Goal: Task Accomplishment & Management: Manage account settings

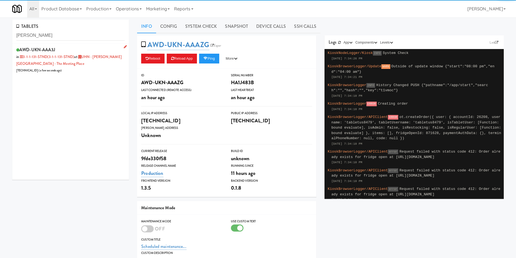
type input "bickle"
click at [92, 66] on div "AWD-UKN-AAA3J in 3-1-1-131-STND (3-1-1-131-STND) at UHN - Bickle Center - The M…" at bounding box center [70, 60] width 109 height 28
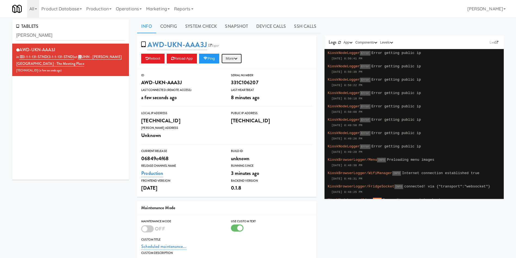
click at [237, 57] on icon "button" at bounding box center [236, 59] width 4 height 4
click at [232, 81] on link "Restart Server" at bounding box center [220, 79] width 50 height 10
click at [237, 58] on icon "button" at bounding box center [236, 59] width 4 height 4
click at [217, 57] on button "Ping" at bounding box center [209, 59] width 20 height 10
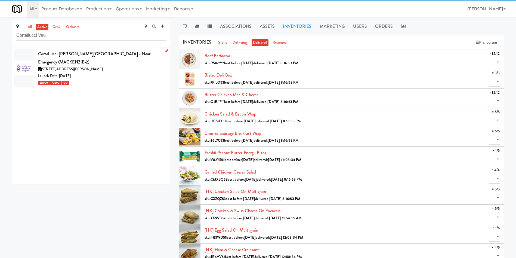
type input "Cortellucci Vau"
click at [102, 79] on div "1000 200 0" at bounding box center [102, 82] width 128 height 7
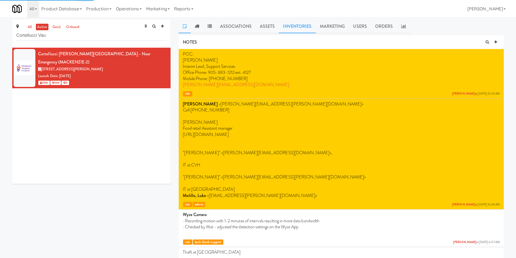
click at [304, 23] on link "Inventories" at bounding box center [297, 27] width 37 height 14
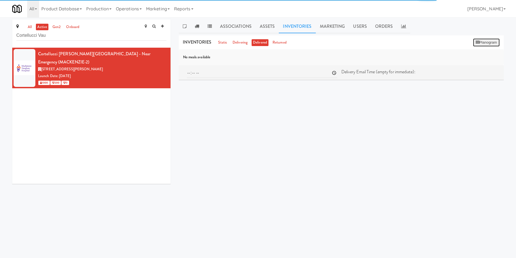
click at [493, 42] on button "Planogram" at bounding box center [486, 42] width 27 height 8
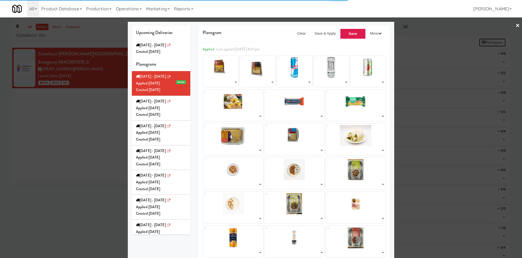
select select "number:264459"
select select "number:264337"
select select "number:264089"
select select "number:262411"
select select "number:264401"
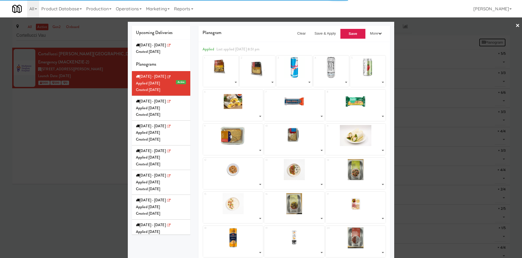
select select "number:264216"
select select "number:262421"
select select "number:262485"
select select "number:264553"
select select "number:264508"
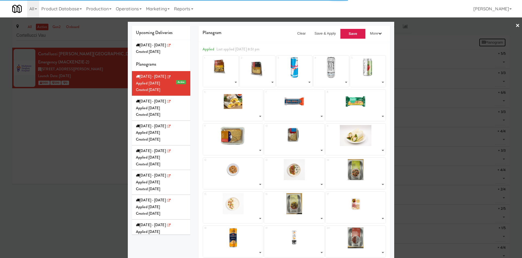
select select "number:264171"
select select "number:262957"
select select "number:263009"
select select "number:262838"
select select "number:262899"
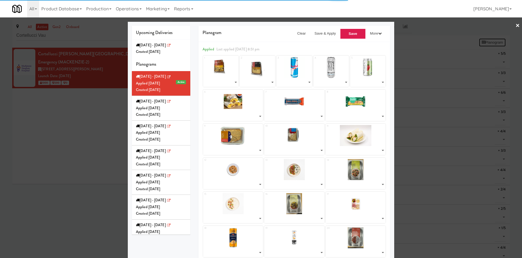
select select "number:262777"
select select "number:264254"
select select "number:264060"
select select "number:264015"
select select "number:259650"
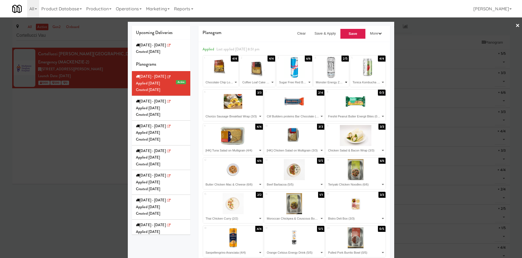
click at [323, 82] on select "- Empty - Beef Barbacoa (5/5) Bistro Deli Box (3/3) Butter Chicken Mac & Cheese…" at bounding box center [331, 82] width 34 height 9
select select "number:264060"
click at [314, 78] on select "- Empty - Beef Barbacoa (5/5) Bistro Deli Box (3/3) Butter Chicken Mac & Cheese…" at bounding box center [331, 82] width 34 height 9
click at [232, 113] on select "- Empty - Beef Barbacoa (5/5) Bistro Deli Box (3/3) Butter Chicken Mac & Cheese…" at bounding box center [233, 116] width 58 height 9
click at [189, 41] on div "Upcoming Deliveries Thursday - Aug 14 Created Sat Aug 09, 2025 Planograms Sunda…" at bounding box center [161, 130] width 67 height 208
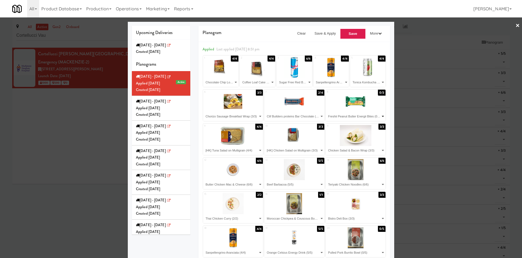
click at [341, 115] on select "- Empty - Beef Barbacoa (5/5) Bistro Deli Box (3/3) Butter Chicken Mac & Cheese…" at bounding box center [356, 116] width 58 height 9
select select "number:264216"
click at [327, 112] on select "- Empty - Beef Barbacoa (5/5) Bistro Deli Box (3/3) Butter Chicken Mac & Cheese…" at bounding box center [356, 116] width 58 height 9
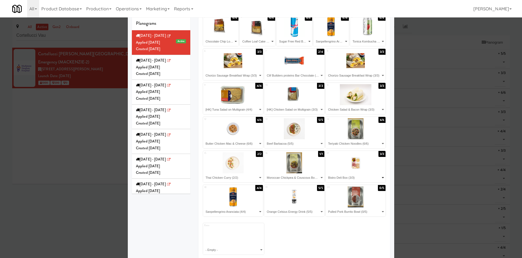
drag, startPoint x: 350, startPoint y: 177, endPoint x: 350, endPoint y: 173, distance: 3.8
click at [350, 177] on select "- Empty - Beef Barbacoa (5/5) Bistro Deli Box (3/3) Butter Chicken Mac & Cheese…" at bounding box center [356, 177] width 58 height 9
select select "number:262838"
click at [327, 173] on select "- Empty - Beef Barbacoa (5/5) Bistro Deli Box (3/3) Butter Chicken Mac & Cheese…" at bounding box center [356, 177] width 58 height 9
click at [299, 177] on select "- Empty - Beef Barbacoa (5/5) Bistro Deli Box (3/3) Butter Chicken Mac & Cheese…" at bounding box center [294, 177] width 58 height 9
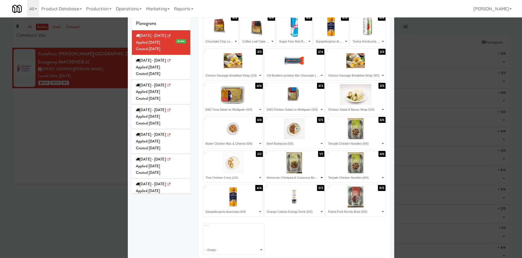
select select "number:263009"
click at [265, 173] on select "- Empty - Beef Barbacoa (5/5) Bistro Deli Box (3/3) Butter Chicken Mac & Cheese…" at bounding box center [294, 177] width 58 height 9
click at [226, 180] on select "- Empty - Beef Barbacoa (5/5) Bistro Deli Box (3/3) Butter Chicken Mac & Cheese…" at bounding box center [233, 177] width 58 height 9
select select "number:262957"
click at [204, 173] on select "- Empty - Beef Barbacoa (5/5) Bistro Deli Box (3/3) Butter Chicken Mac & Cheese…" at bounding box center [233, 177] width 58 height 9
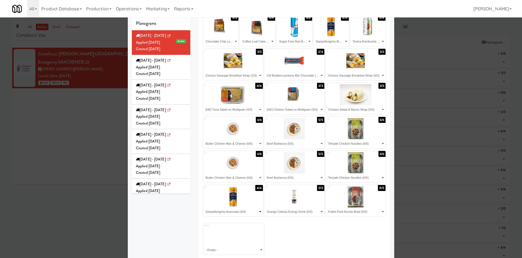
click at [234, 211] on select "- Empty - Beef Barbacoa (5/5) Bistro Deli Box (3/3) Butter Chicken Mac & Cheese…" at bounding box center [233, 211] width 58 height 9
select select "number:262899"
click at [204, 207] on select "- Empty - Beef Barbacoa (5/5) Bistro Deli Box (3/3) Butter Chicken Mac & Cheese…" at bounding box center [233, 211] width 58 height 9
click at [337, 212] on select "- Empty - Beef Barbacoa (5/5) Bistro Deli Box (3/3) Butter Chicken Mac & Cheese…" at bounding box center [356, 211] width 58 height 9
select select "number:262777"
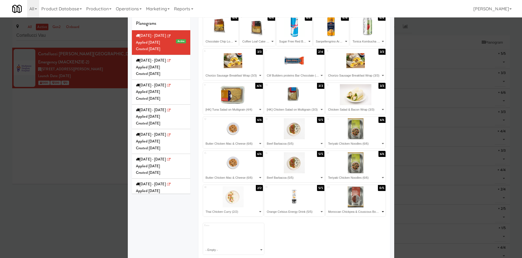
click at [327, 207] on select "- Empty - Beef Barbacoa (5/5) Bistro Deli Box (3/3) Butter Chicken Mac & Cheese…" at bounding box center [356, 211] width 58 height 9
click at [221, 212] on select "- Empty - Beef Barbacoa (5/5) Bistro Deli Box (3/3) Butter Chicken Mac & Cheese…" at bounding box center [233, 211] width 58 height 9
click at [220, 212] on select "- Empty - Beef Barbacoa (5/5) Bistro Deli Box (3/3) Butter Chicken Mac & Cheese…" at bounding box center [233, 211] width 58 height 9
click at [204, 207] on select "- Empty - Beef Barbacoa (5/5) Bistro Deli Box (3/3) Butter Chicken Mac & Cheese…" at bounding box center [233, 211] width 58 height 9
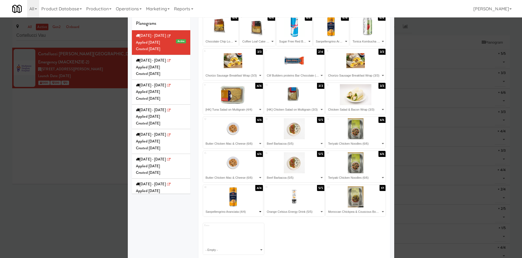
drag, startPoint x: 238, startPoint y: 214, endPoint x: 238, endPoint y: 208, distance: 6.0
click at [238, 214] on select "- Empty - Beef Barbacoa (5/5) Bistro Deli Box (3/3) Butter Chicken Mac & Cheese…" at bounding box center [233, 211] width 58 height 9
select select "number:262899"
click at [204, 207] on select "- Empty - Beef Barbacoa (5/5) Bistro Deli Box (3/3) Butter Chicken Mac & Cheese…" at bounding box center [233, 211] width 58 height 9
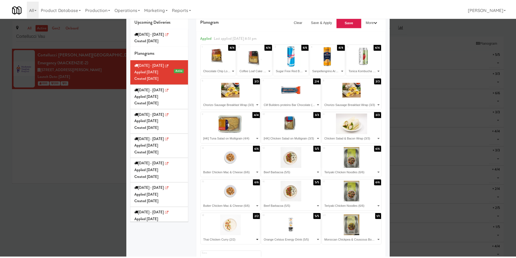
scroll to position [0, 0]
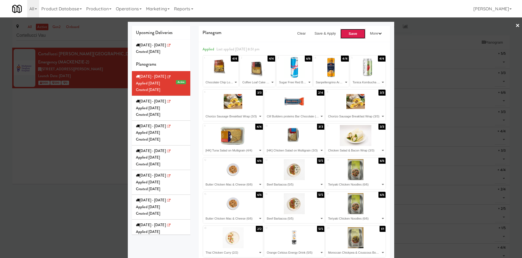
click at [352, 36] on button "Save" at bounding box center [353, 34] width 26 height 10
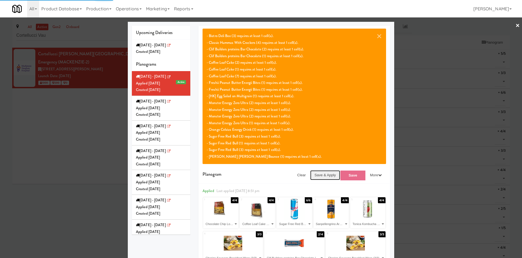
click at [320, 179] on button "Save & Apply" at bounding box center [325, 175] width 30 height 10
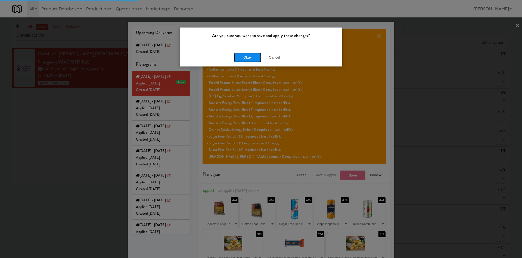
click at [246, 57] on button "Okay" at bounding box center [247, 58] width 27 height 10
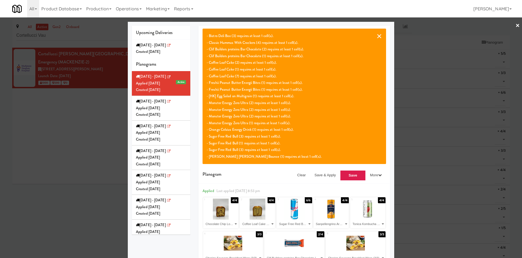
click at [378, 37] on button "×" at bounding box center [379, 36] width 5 height 7
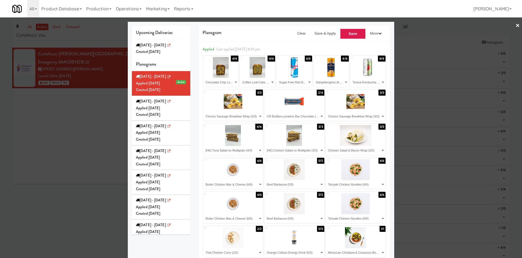
click at [101, 121] on div at bounding box center [261, 129] width 522 height 258
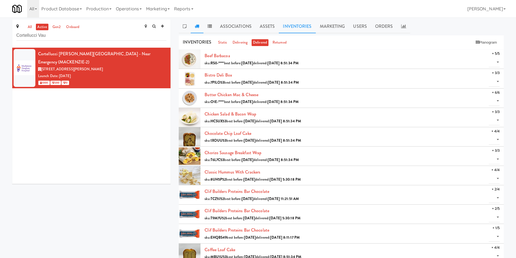
click at [199, 29] on link at bounding box center [197, 27] width 13 height 14
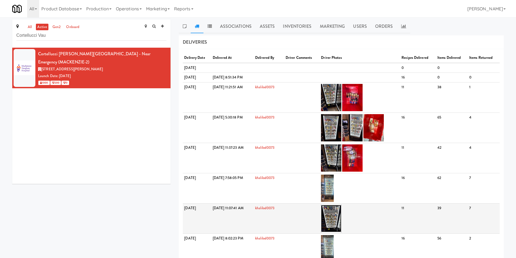
click at [341, 220] on img at bounding box center [331, 218] width 20 height 27
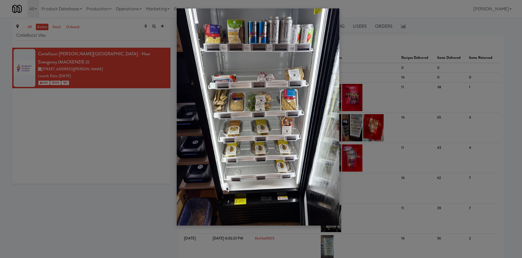
click at [116, 165] on div at bounding box center [261, 129] width 522 height 258
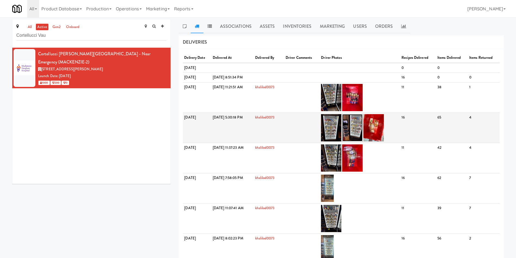
click at [363, 126] on img at bounding box center [352, 127] width 20 height 27
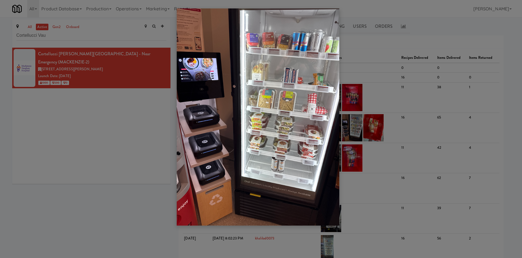
click at [107, 137] on div at bounding box center [261, 129] width 522 height 258
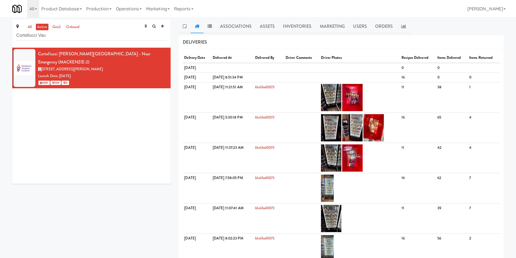
click at [98, 139] on div "Cortellucci Vaughan Hospital - near Emergency (MACKENZIE-2) 3200 Major MacKenzi…" at bounding box center [91, 116] width 158 height 136
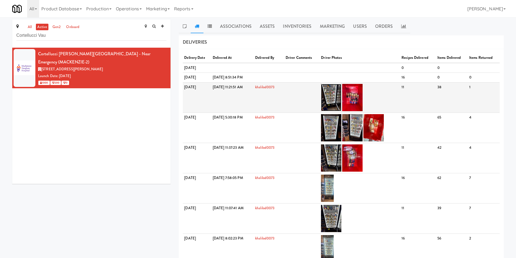
click at [341, 102] on img at bounding box center [331, 97] width 20 height 27
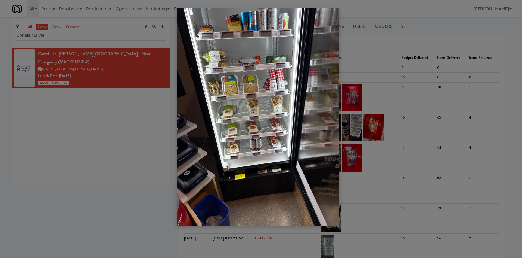
click at [63, 129] on div at bounding box center [261, 129] width 522 height 258
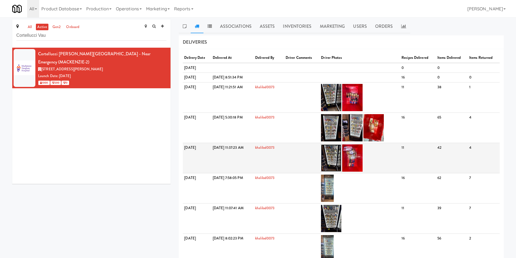
click at [341, 156] on img at bounding box center [331, 157] width 20 height 27
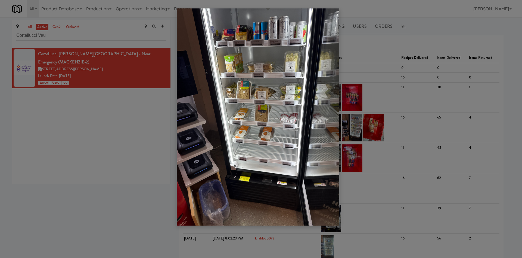
click at [78, 142] on div at bounding box center [261, 129] width 522 height 258
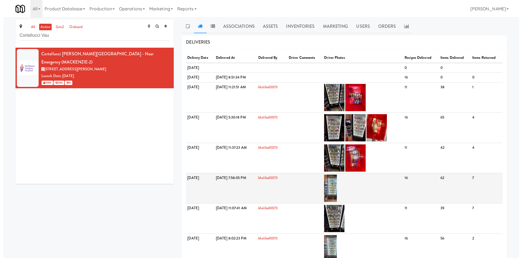
scroll to position [41, 0]
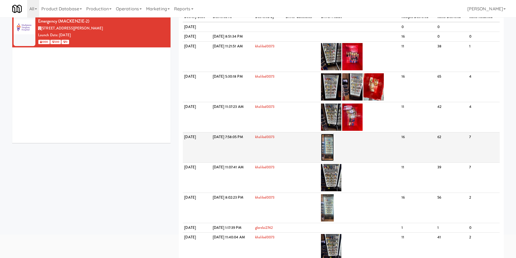
click at [334, 157] on img at bounding box center [327, 147] width 13 height 27
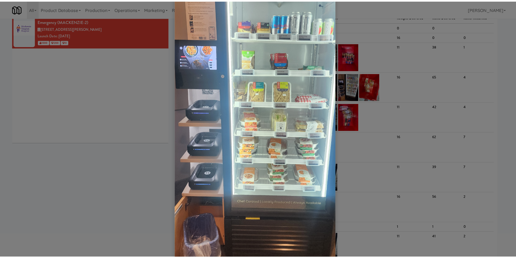
scroll to position [82, 0]
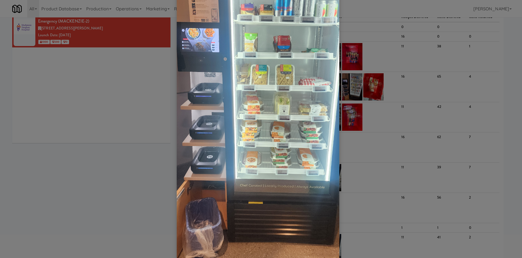
click at [114, 190] on div at bounding box center [261, 129] width 522 height 258
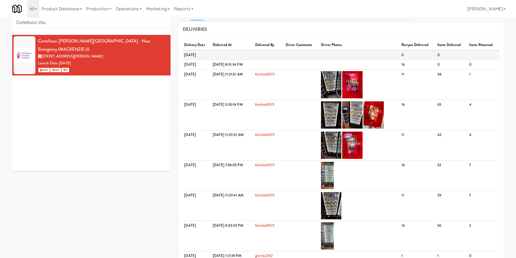
scroll to position [0, 0]
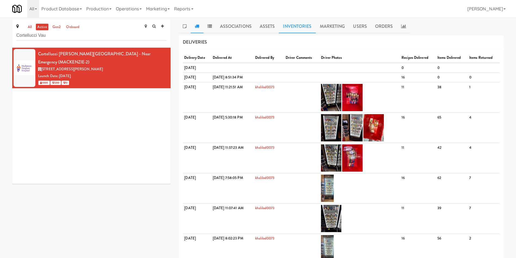
click at [292, 31] on link "Inventories" at bounding box center [297, 27] width 37 height 14
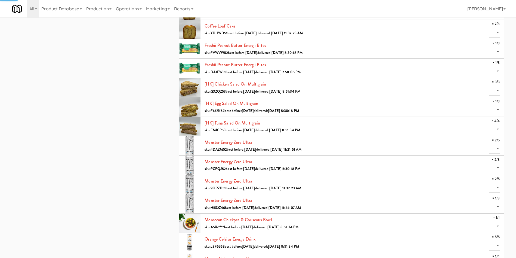
scroll to position [286, 0]
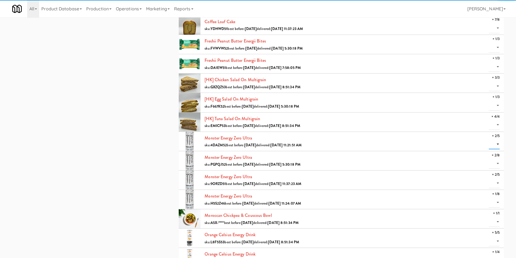
click at [498, 143] on select "0 1 2" at bounding box center [494, 144] width 11 height 10
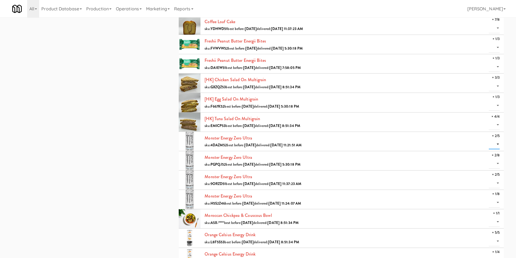
select select "2"
click at [489, 139] on select "0 1 2" at bounding box center [494, 144] width 11 height 10
click at [497, 159] on select "0 1 2" at bounding box center [494, 163] width 11 height 10
select select "2"
click at [489, 158] on select "0 1 2" at bounding box center [494, 163] width 11 height 10
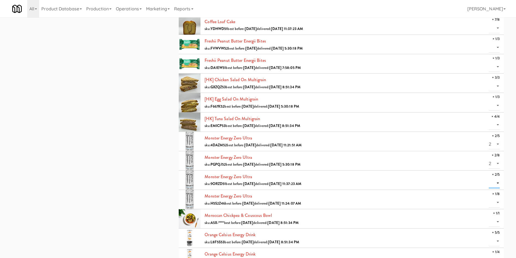
click at [496, 181] on select "0 1 2" at bounding box center [494, 183] width 11 height 10
select select "2"
click at [489, 178] on select "0 1 2" at bounding box center [494, 183] width 11 height 10
click at [497, 201] on select "0 1" at bounding box center [494, 202] width 11 height 10
select select "1"
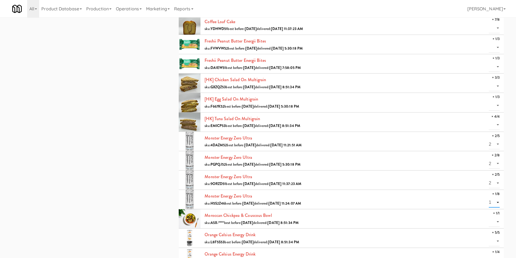
click at [489, 197] on select "0 1" at bounding box center [494, 202] width 11 height 10
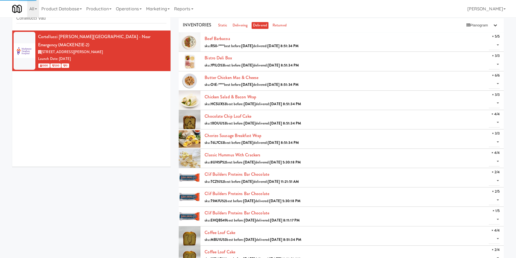
scroll to position [0, 0]
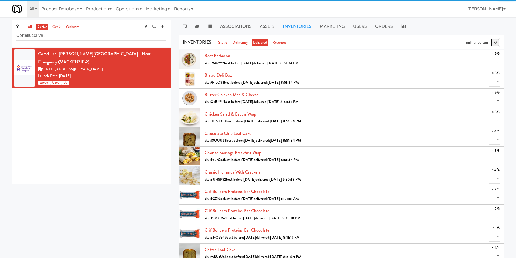
click at [494, 46] on button "button" at bounding box center [495, 42] width 9 height 8
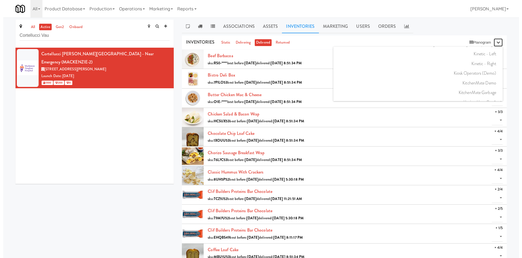
scroll to position [4081, 0]
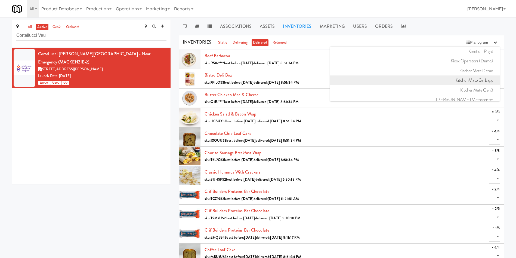
click at [473, 75] on link "KitchenMate Garbage" at bounding box center [414, 80] width 169 height 10
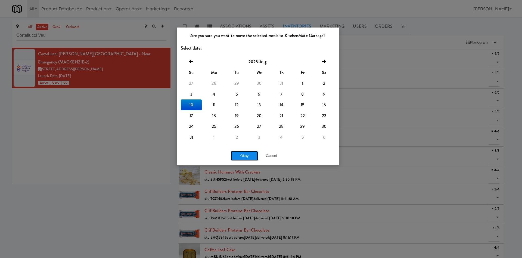
click at [244, 156] on button "Okay" at bounding box center [244, 156] width 27 height 10
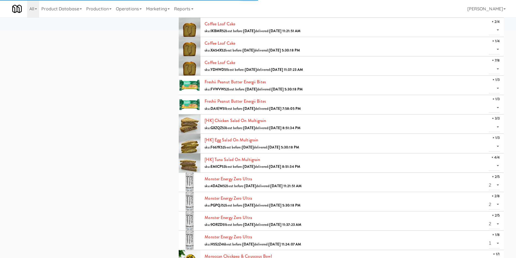
select select "? string:null ?"
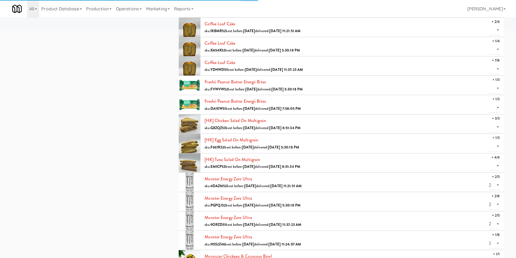
select select "? string:null ?"
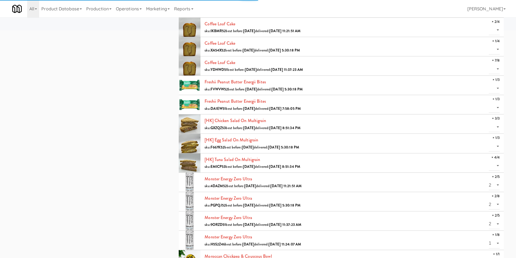
select select "? string:null ?"
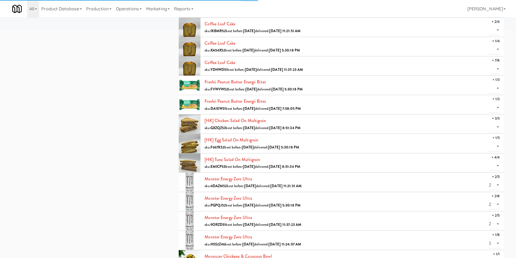
select select "? string:null ?"
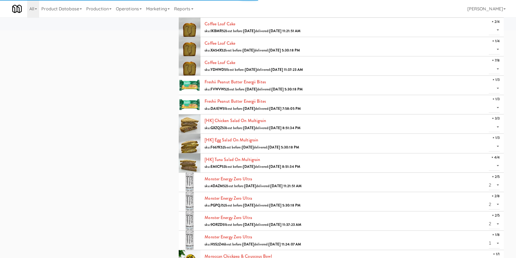
select select "? string:null ?"
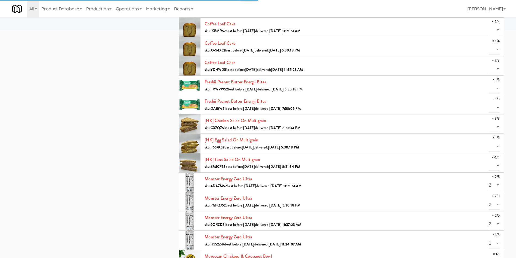
select select "? string:null ?"
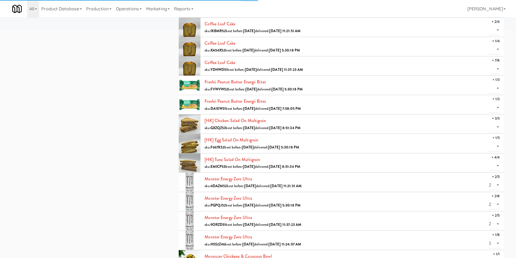
select select "? string:null ?"
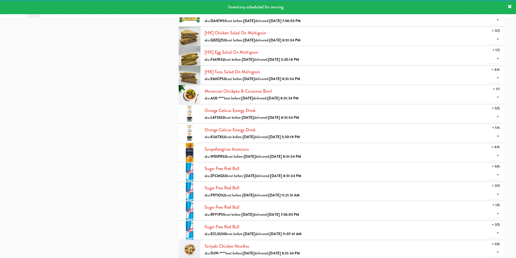
scroll to position [367, 0]
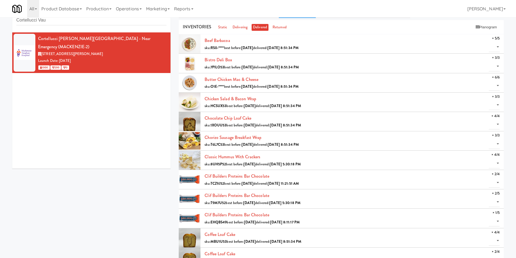
scroll to position [0, 0]
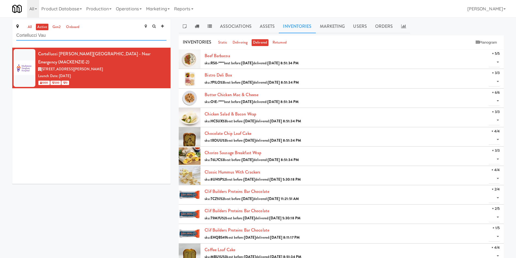
paste input "text"
drag, startPoint x: 78, startPoint y: 36, endPoint x: 0, endPoint y: 36, distance: 77.5
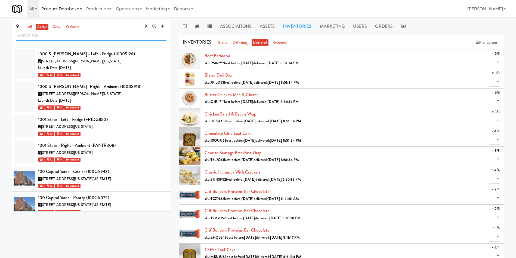
scroll to position [6604, 0]
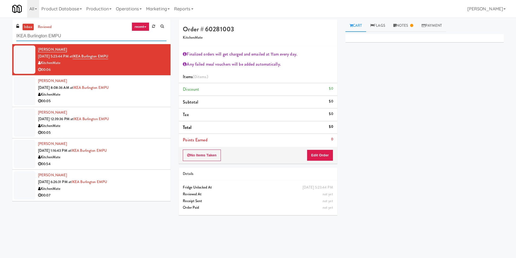
click at [0, 35] on div "inbox reviewed recent all unclear take inventory issue suspicious failed recent…" at bounding box center [258, 129] width 516 height 218
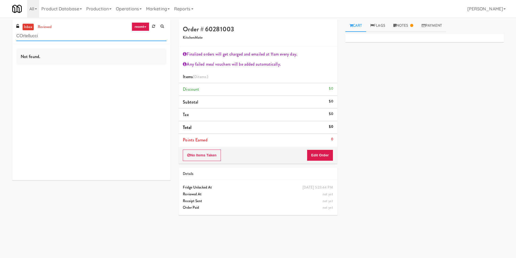
type input "COrtellucci"
click at [30, 23] on div "inbox reviewed recent all unclear take inventory issue suspicious failed recent…" at bounding box center [91, 32] width 158 height 24
click at [30, 28] on link "inbox" at bounding box center [28, 27] width 11 height 7
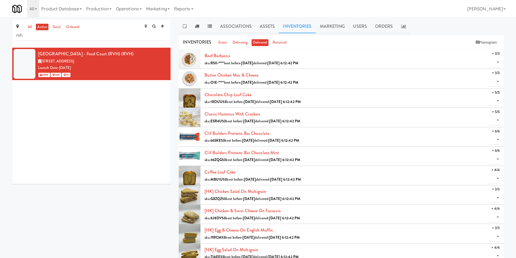
drag, startPoint x: 55, startPoint y: 37, endPoint x: 0, endPoint y: 37, distance: 55.5
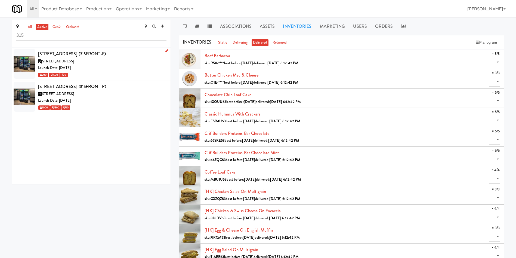
click at [113, 69] on div "Launch Date: Aug 19, 2024" at bounding box center [102, 67] width 128 height 7
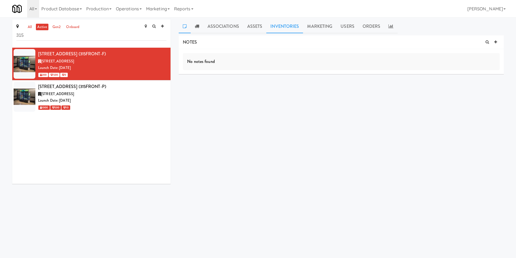
click at [289, 26] on link "Inventories" at bounding box center [284, 27] width 37 height 14
click at [187, 26] on icon at bounding box center [185, 26] width 4 height 4
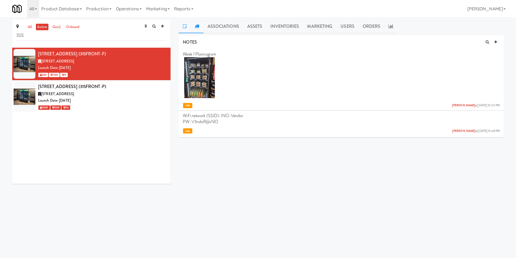
click at [196, 28] on link at bounding box center [197, 27] width 13 height 14
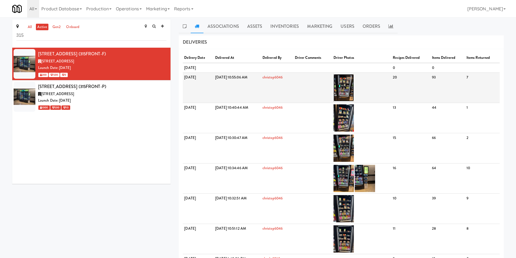
click at [354, 90] on img at bounding box center [344, 87] width 20 height 27
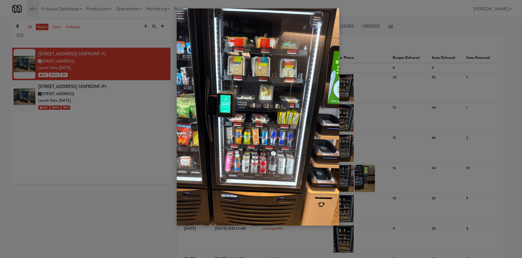
click at [107, 106] on div at bounding box center [261, 129] width 522 height 258
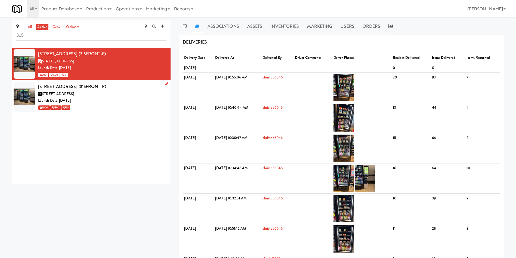
click at [99, 94] on div "315 Front St W, Toronto ON" at bounding box center [102, 94] width 128 height 7
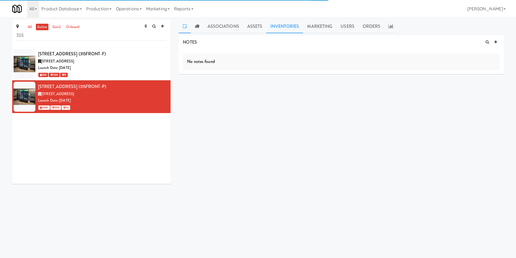
click at [287, 24] on link "Inventories" at bounding box center [284, 27] width 37 height 14
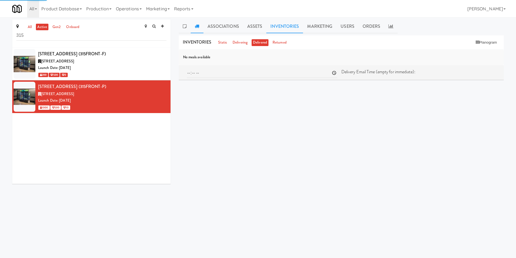
click at [199, 26] on icon at bounding box center [197, 26] width 4 height 4
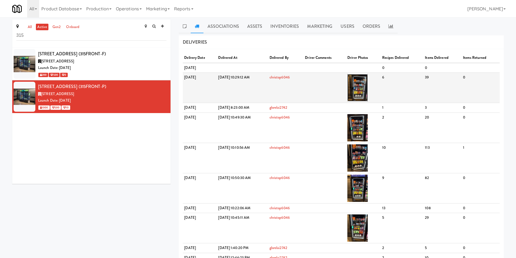
click at [368, 92] on img at bounding box center [357, 87] width 20 height 27
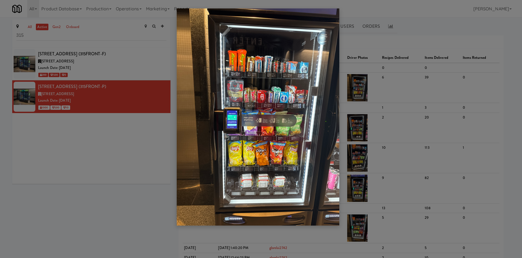
click at [69, 35] on div at bounding box center [261, 129] width 522 height 258
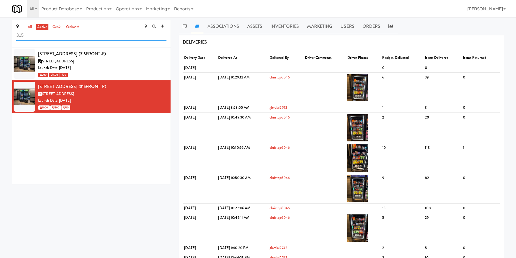
drag, startPoint x: 88, startPoint y: 35, endPoint x: 0, endPoint y: 36, distance: 87.9
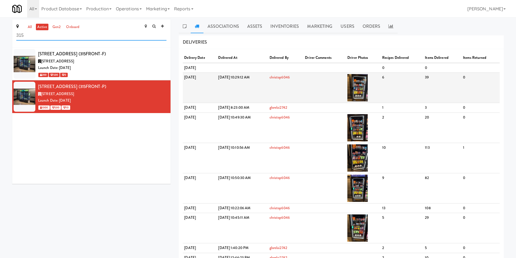
paste input "Mackenzie Richm"
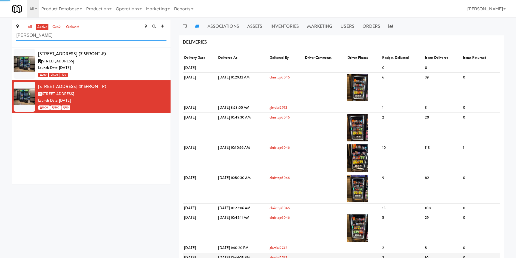
type input "Mackenzie Richm"
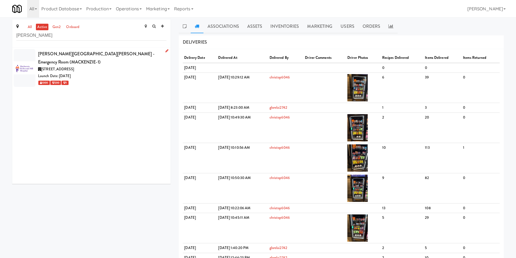
click at [147, 76] on div "Launch Date: Oct 28, 2024" at bounding box center [102, 76] width 128 height 7
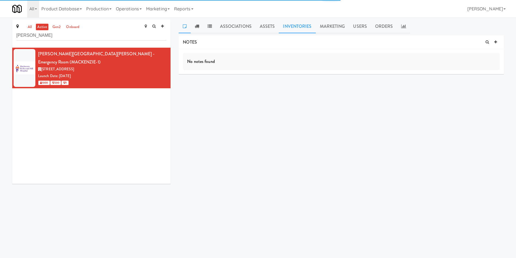
click at [303, 31] on link "Inventories" at bounding box center [297, 27] width 37 height 14
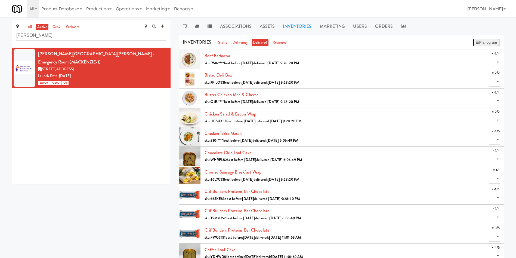
click at [481, 39] on button "Planogram" at bounding box center [486, 42] width 27 height 8
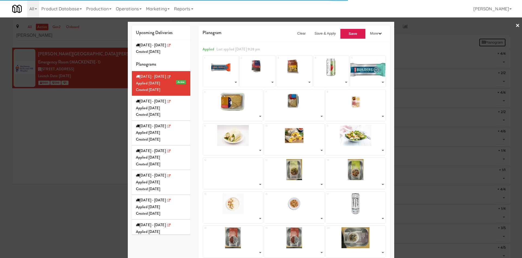
select select "number:264065"
select select "number:261141"
select select "number:261096"
select select "number:255290"
select select "number:260678"
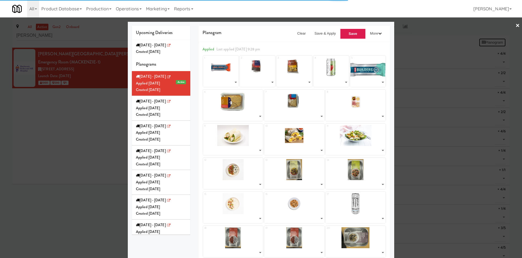
select select "number:264351"
select select "number:264415"
select select "number:264264"
select select "number:264182"
select select "number:264226"
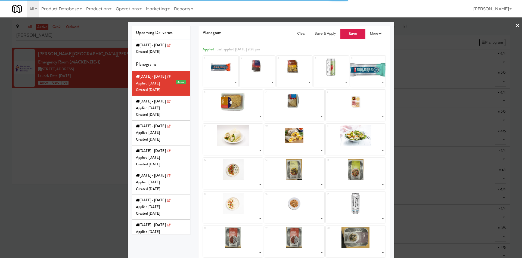
select select "number:264287"
select select "number:263017"
select select "number:262787"
select select "number:262848"
select select "number:262909"
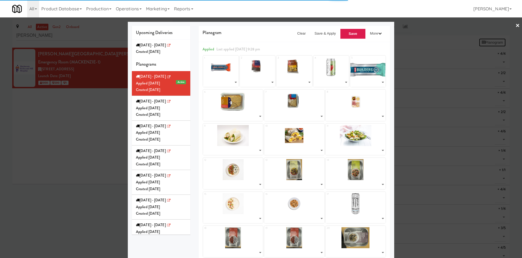
select select "number:262967"
select select "number:264026"
select select "number:259683"
select select "number:259621"
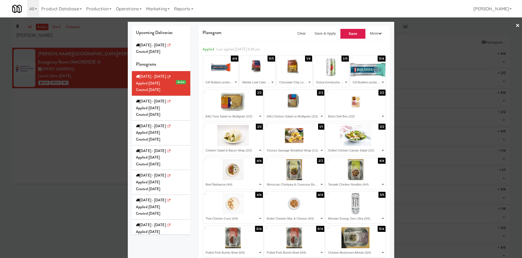
drag, startPoint x: 195, startPoint y: 175, endPoint x: 186, endPoint y: 172, distance: 8.7
click at [195, 175] on div "Planogram Clear Save & Apply Save More Apply for Delivery I'm Feeling Lucky Set…" at bounding box center [295, 163] width 200 height 274
click at [257, 84] on select "- Empty - Beef Barbacoa (4/4) Bistro Deli Box (2/2) Butter Chicken Mac & Cheese…" at bounding box center [258, 82] width 34 height 9
select select
click at [241, 78] on select "- Empty - Beef Barbacoa (4/4) Bistro Deli Box (2/2) Butter Chicken Mac & Cheese…" at bounding box center [258, 82] width 34 height 9
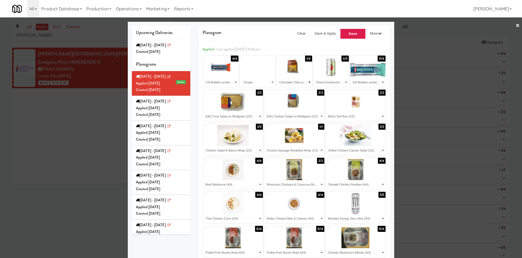
click at [293, 80] on select "- Empty - Beef Barbacoa (4/4) Bistro Deli Box (2/2) Butter Chicken Mac & Cheese…" at bounding box center [294, 82] width 34 height 9
select select "number:264026"
click at [277, 78] on select "- Empty - Beef Barbacoa (4/4) Bistro Deli Box (2/2) Butter Chicken Mac & Cheese…" at bounding box center [294, 82] width 34 height 9
click at [354, 82] on select "- Empty - Beef Barbacoa (4/4) Bistro Deli Box (2/2) Butter Chicken Mac & Cheese…" at bounding box center [368, 82] width 34 height 9
select select
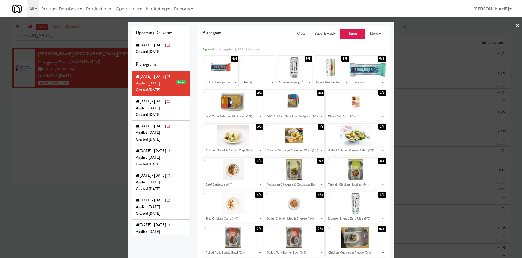
click at [351, 78] on select "- Empty - Beef Barbacoa (4/4) Bistro Deli Box (2/2) Butter Chicken Mac & Cheese…" at bounding box center [368, 82] width 34 height 9
click at [209, 118] on select "- Empty - Beef Barbacoa (4/4) Bistro Deli Box (2/2) Butter Chicken Mac & Cheese…" at bounding box center [233, 116] width 58 height 9
select select "number:262466"
click at [204, 112] on select "- Empty - Beef Barbacoa (4/4) Bistro Deli Box (2/2) Butter Chicken Mac & Cheese…" at bounding box center [233, 116] width 58 height 9
click at [282, 115] on select "- Empty - Beef Barbacoa (4/4) Bistro Deli Box (2/2) Butter Chicken Mac & Cheese…" at bounding box center [294, 116] width 58 height 9
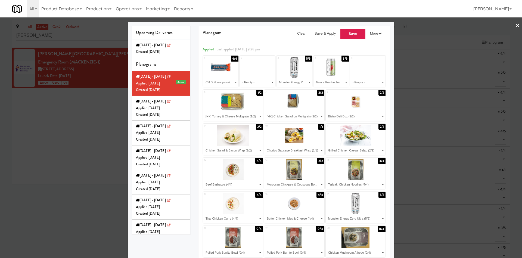
click at [195, 106] on div "Planogram Clear Save & Apply Save More Apply for Delivery I'm Feeling Lucky Set…" at bounding box center [295, 163] width 200 height 274
click at [195, 81] on div "Planogram Clear Save & Apply Save More Apply for Delivery I'm Feeling Lucky Set…" at bounding box center [295, 163] width 200 height 274
click at [312, 117] on select "- Empty - Beef Barbacoa (4/4) Bistro Deli Box (2/2) Butter Chicken Mac & Cheese…" at bounding box center [294, 116] width 58 height 9
select select
click at [265, 112] on select "- Empty - Beef Barbacoa (4/4) Bistro Deli Box (2/2) Butter Chicken Mac & Cheese…" at bounding box center [294, 116] width 58 height 9
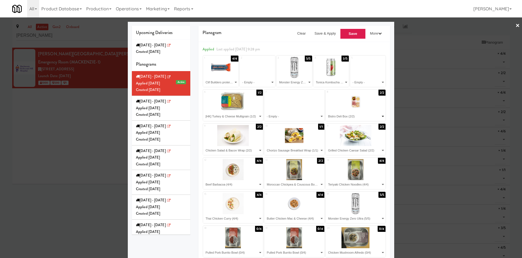
drag, startPoint x: 350, startPoint y: 115, endPoint x: 352, endPoint y: 113, distance: 2.9
click at [350, 115] on select "- Empty - Beef Barbacoa (4/4) Bistro Deli Box (2/2) Butter Chicken Mac & Cheese…" at bounding box center [356, 116] width 58 height 9
select select "number:264351"
click at [327, 112] on select "- Empty - Beef Barbacoa (4/4) Bistro Deli Box (2/2) Butter Chicken Mac & Cheese…" at bounding box center [356, 116] width 58 height 9
click at [271, 149] on select "- Empty - Beef Barbacoa (4/4) Bistro Deli Box (2/2) Butter Chicken Mac & Cheese…" at bounding box center [294, 150] width 58 height 9
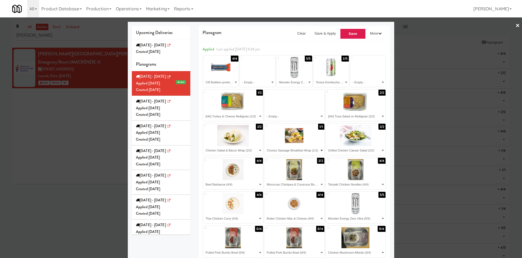
select select "number:264182"
click at [265, 146] on select "- Empty - Beef Barbacoa (4/4) Bistro Deli Box (2/2) Butter Chicken Mac & Cheese…" at bounding box center [294, 150] width 58 height 9
click at [343, 149] on select "- Empty - Beef Barbacoa (4/4) Bistro Deli Box (2/2) Butter Chicken Mac & Cheese…" at bounding box center [356, 150] width 58 height 9
click at [345, 154] on select "- Empty - Beef Barbacoa (4/4) Bistro Deli Box (2/2) Butter Chicken Mac & Cheese…" at bounding box center [356, 150] width 58 height 9
click at [235, 185] on select "- Empty - Beef Barbacoa (4/4) Bistro Deli Box (2/2) Butter Chicken Mac & Cheese…" at bounding box center [233, 184] width 58 height 9
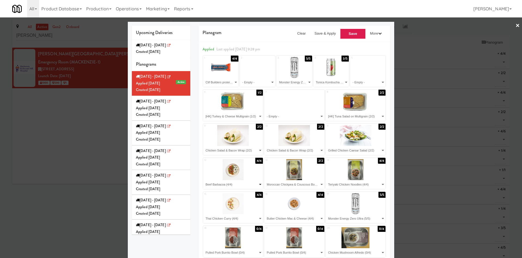
select select "number:264226"
click at [204, 180] on select "- Empty - Beef Barbacoa (4/4) Bistro Deli Box (2/2) Butter Chicken Mac & Cheese…" at bounding box center [233, 184] width 58 height 9
click at [291, 183] on select "- Empty - Beef Barbacoa (4/4) Bistro Deli Box (2/2) Butter Chicken Mac & Cheese…" at bounding box center [294, 184] width 58 height 9
select select "number:264264"
click at [265, 180] on select "- Empty - Beef Barbacoa (4/4) Bistro Deli Box (2/2) Butter Chicken Mac & Cheese…" at bounding box center [294, 184] width 58 height 9
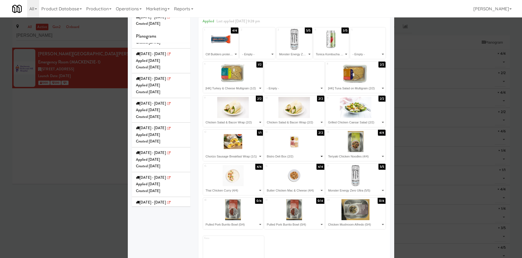
scroll to position [41, 0]
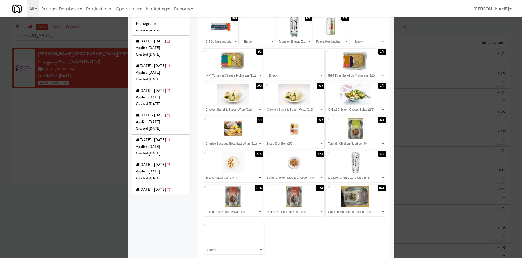
drag, startPoint x: 238, startPoint y: 180, endPoint x: 237, endPoint y: 177, distance: 3.6
click at [238, 180] on select "- Empty - Beef Barbacoa (4/4) Bistro Deli Box (2/2) Butter Chicken Mac & Cheese…" at bounding box center [233, 177] width 58 height 9
select select "number:262967"
click at [204, 173] on select "- Empty - Beef Barbacoa (4/4) Bistro Deli Box (2/2) Butter Chicken Mac & Cheese…" at bounding box center [233, 177] width 58 height 9
click at [230, 212] on select "- Empty - Beef Barbacoa (4/4) Bistro Deli Box (2/2) Butter Chicken Mac & Cheese…" at bounding box center [233, 211] width 58 height 9
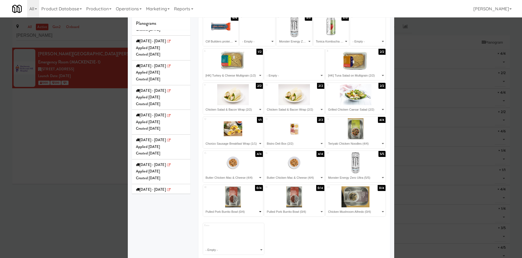
select select "number:262967"
click at [204, 207] on select "- Empty - Beef Barbacoa (4/4) Bistro Deli Box (2/2) Butter Chicken Mac & Cheese…" at bounding box center [233, 211] width 58 height 9
click at [306, 177] on select "- Empty - Beef Barbacoa (4/4) Bistro Deli Box (2/2) Butter Chicken Mac & Cheese…" at bounding box center [294, 177] width 58 height 9
select select "number:262787"
click at [265, 173] on select "- Empty - Beef Barbacoa (4/4) Bistro Deli Box (2/2) Butter Chicken Mac & Cheese…" at bounding box center [294, 177] width 58 height 9
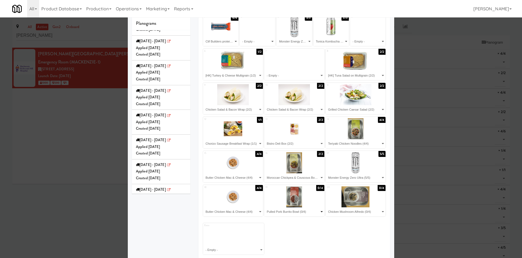
click at [291, 214] on select "- Empty - Beef Barbacoa (4/4) Bistro Deli Box (2/2) Butter Chicken Mac & Cheese…" at bounding box center [294, 211] width 58 height 9
select select "number:262909"
click at [265, 207] on select "- Empty - Beef Barbacoa (4/4) Bistro Deli Box (2/2) Butter Chicken Mac & Cheese…" at bounding box center [294, 211] width 58 height 9
click at [343, 210] on select "- Empty - Beef Barbacoa (4/4) Bistro Deli Box (2/2) Butter Chicken Mac & Cheese…" at bounding box center [356, 211] width 58 height 9
select select "number:262909"
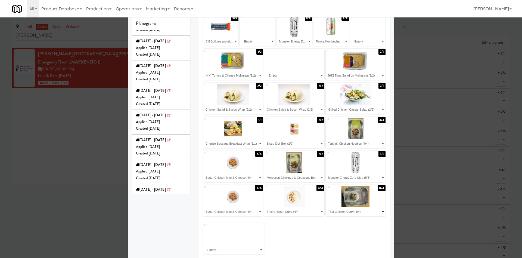
click at [327, 207] on select "- Empty - Beef Barbacoa (4/4) Bistro Deli Box (2/2) Butter Chicken Mac & Cheese…" at bounding box center [356, 211] width 58 height 9
click at [349, 176] on select "- Empty - Beef Barbacoa (4/4) Bistro Deli Box (2/2) Butter Chicken Mac & Cheese…" at bounding box center [356, 177] width 58 height 9
select select "number:263017"
click at [327, 173] on select "- Empty - Beef Barbacoa (4/4) Bistro Deli Box (2/2) Butter Chicken Mac & Cheese…" at bounding box center [356, 177] width 58 height 9
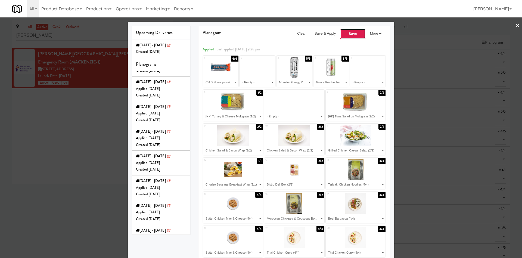
click at [343, 32] on button "Save" at bounding box center [353, 34] width 26 height 10
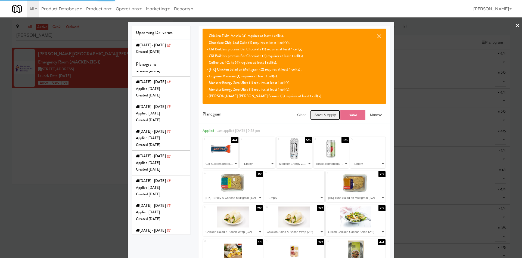
click at [317, 118] on button "Save & Apply" at bounding box center [325, 115] width 30 height 10
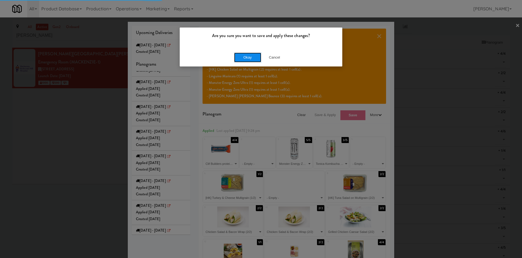
click at [241, 60] on button "Okay" at bounding box center [247, 58] width 27 height 10
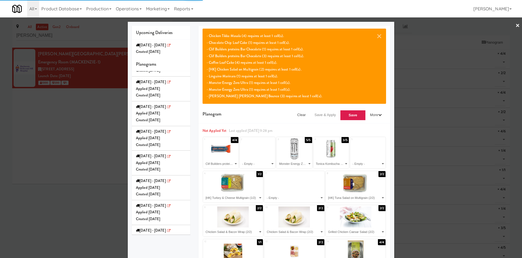
drag, startPoint x: 194, startPoint y: 38, endPoint x: 274, endPoint y: 37, distance: 80.3
click at [198, 38] on div "× - Chicken Tikka Masala (4) requires at least 1 cell(s). - Chocolate Chip Loaf…" at bounding box center [295, 203] width 200 height 355
click at [377, 36] on button "×" at bounding box center [379, 36] width 5 height 7
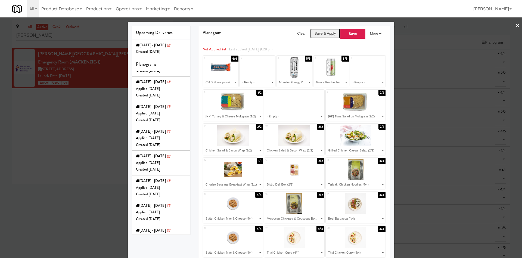
click at [324, 37] on button "Save & Apply" at bounding box center [325, 34] width 30 height 10
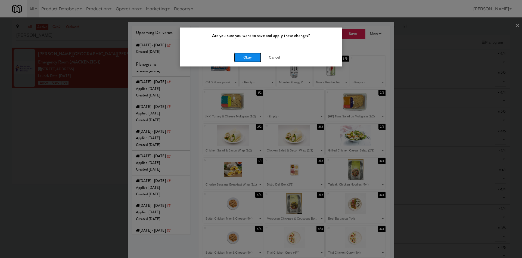
click at [242, 57] on button "Okay" at bounding box center [247, 58] width 27 height 10
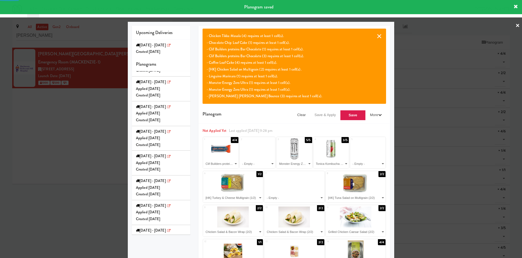
click at [379, 36] on button "×" at bounding box center [379, 36] width 5 height 7
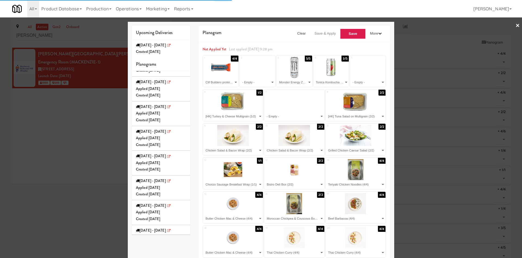
click at [250, 26] on div "Planogram Clear Save & Apply Save More Apply for Delivery I'm Feeling Lucky Set…" at bounding box center [295, 34] width 192 height 16
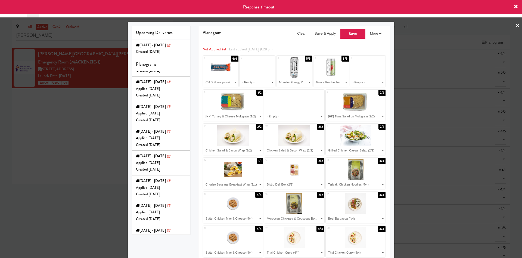
click at [190, 43] on div "Upcoming Deliveries Thursday - Aug 14 Created Sat Aug 09, 2025 Planograms Sunda…" at bounding box center [161, 130] width 67 height 208
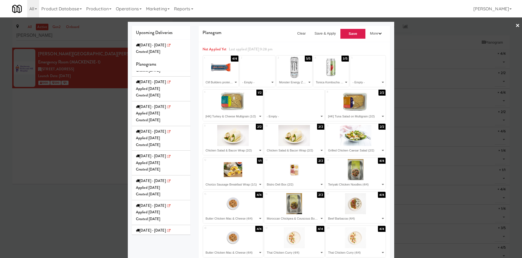
click at [91, 129] on div at bounding box center [261, 129] width 522 height 258
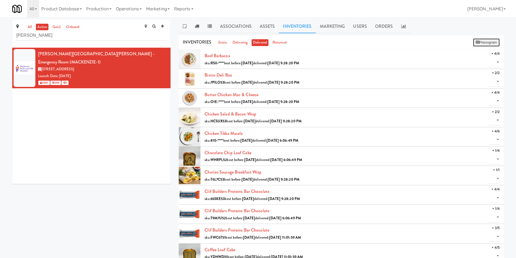
click at [487, 43] on button "Planogram" at bounding box center [486, 42] width 27 height 8
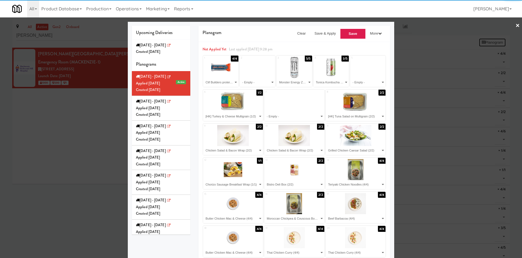
select select "number:264065"
select select "number:264026"
select select "number:255290"
select select "number:262466"
select select "number:264351"
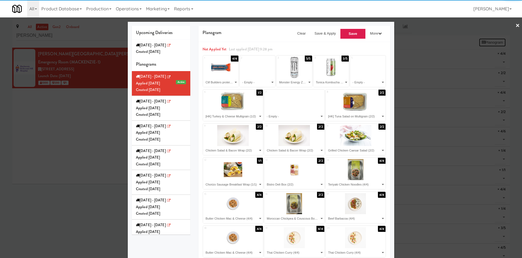
select select "number:264182"
select select "number:264287"
select select "number:264226"
select select "number:264264"
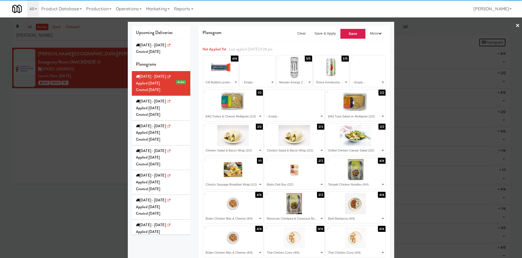
select select "number:262848"
select select "number:262967"
select select "number:262787"
select select "number:263017"
select select "number:262967"
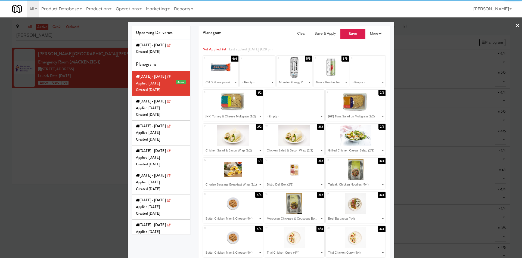
select select "number:262909"
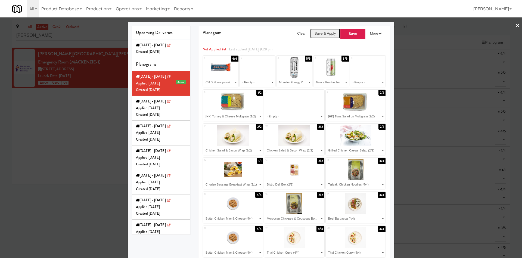
click at [322, 36] on button "Save & Apply" at bounding box center [325, 34] width 30 height 10
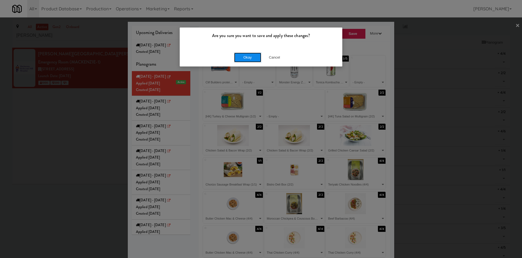
click at [256, 58] on button "Okay" at bounding box center [247, 58] width 27 height 10
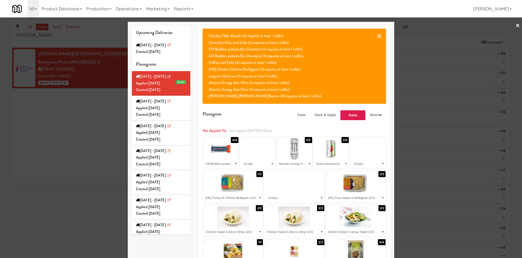
click at [378, 36] on button "×" at bounding box center [379, 36] width 5 height 7
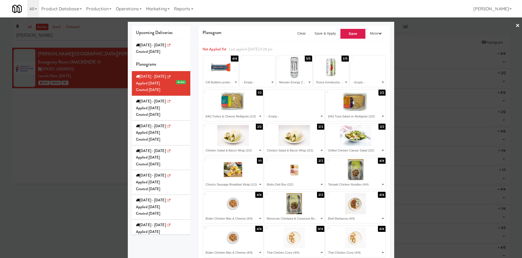
click at [63, 122] on div at bounding box center [261, 129] width 522 height 258
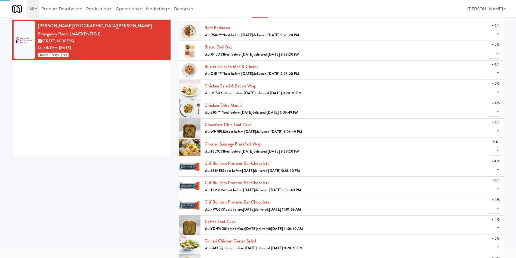
scroll to position [41, 0]
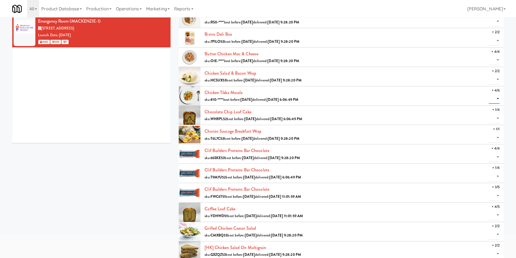
click at [495, 98] on select "0 1 2 3 4" at bounding box center [494, 99] width 11 height 10
select select "4"
click at [489, 94] on select "0 1 2 3 4" at bounding box center [494, 99] width 11 height 10
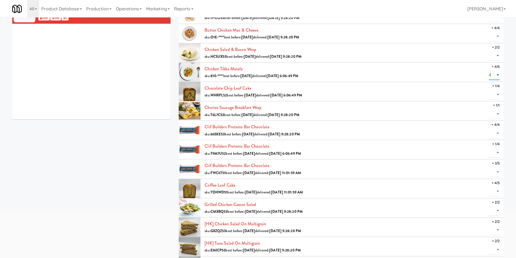
scroll to position [82, 0]
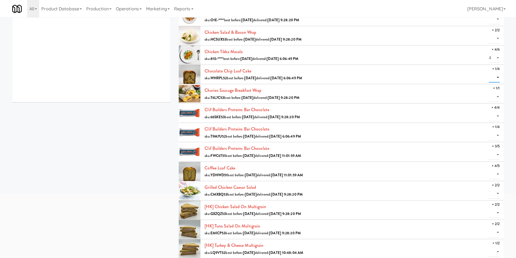
click at [496, 78] on select "0 1" at bounding box center [494, 77] width 11 height 10
select select "1"
click at [489, 72] on select "0 1" at bounding box center [494, 77] width 11 height 10
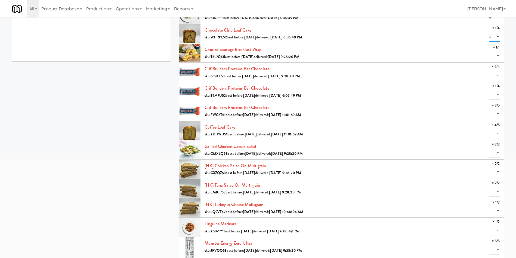
scroll to position [163, 0]
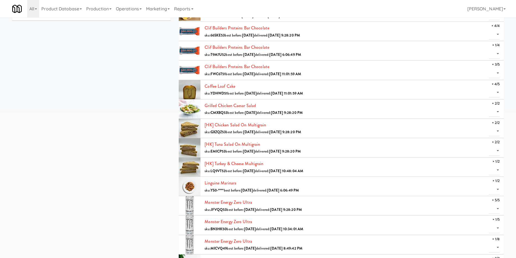
click at [24, 158] on div "all active gen2 onboard Mackenzie Richm Mackenzie Richmond Hill Hospital - Emer…" at bounding box center [258, 112] width 500 height 513
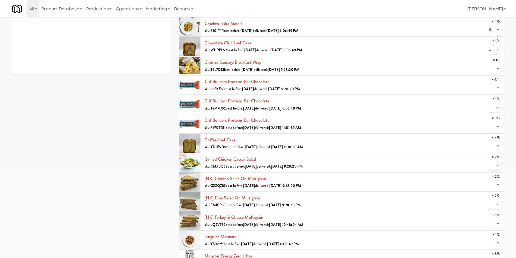
scroll to position [122, 0]
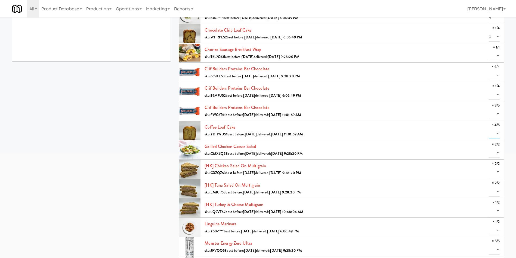
click at [499, 132] on select "0 1 2 3 4" at bounding box center [494, 133] width 11 height 10
select select "4"
click at [489, 128] on select "0 1 2 3 4" at bounding box center [494, 133] width 11 height 10
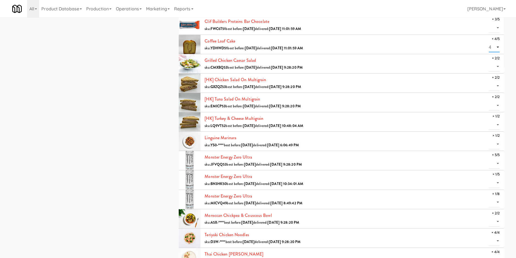
scroll to position [245, 0]
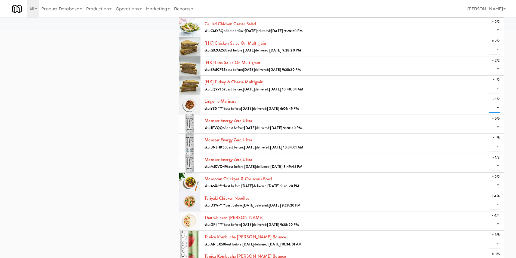
click at [499, 108] on select "0 1" at bounding box center [494, 108] width 11 height 10
select select "1"
click at [489, 103] on select "0 1" at bounding box center [494, 108] width 11 height 10
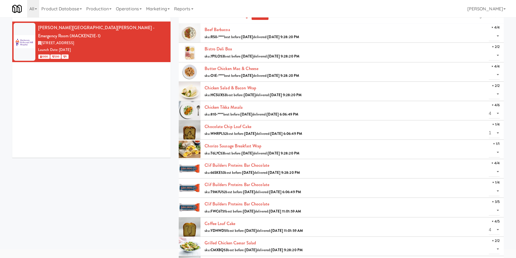
scroll to position [0, 0]
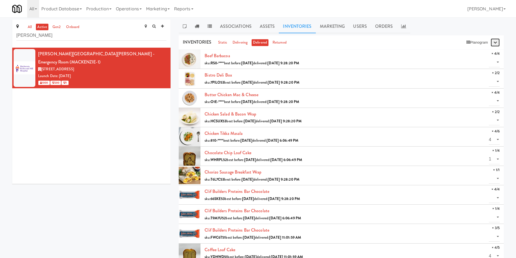
click at [493, 40] on button "button" at bounding box center [495, 42] width 9 height 8
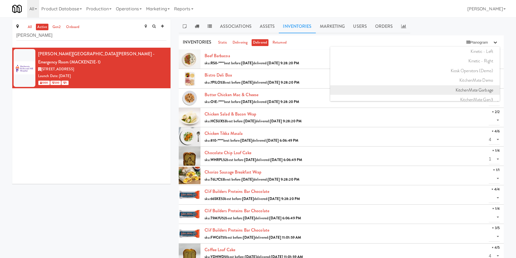
click at [472, 89] on link "KitchenMate Garbage" at bounding box center [414, 90] width 169 height 10
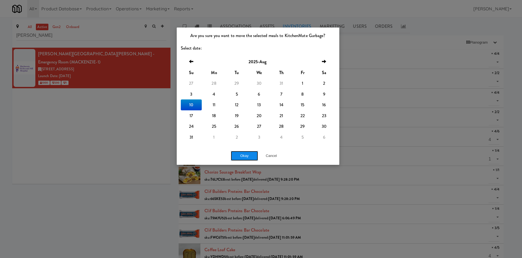
click at [250, 153] on button "Okay" at bounding box center [244, 156] width 27 height 10
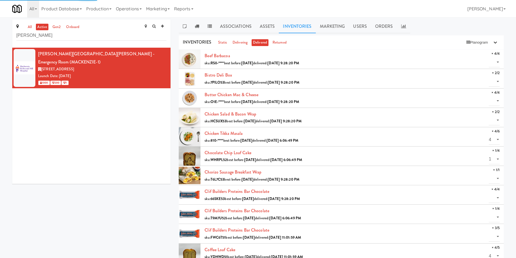
select select "? string:null ?"
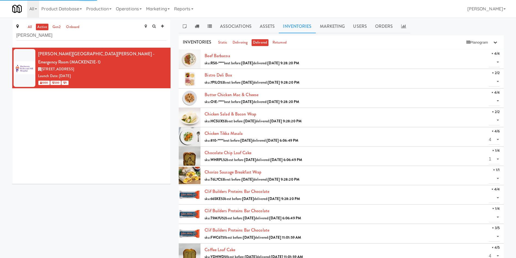
select select "? string:null ?"
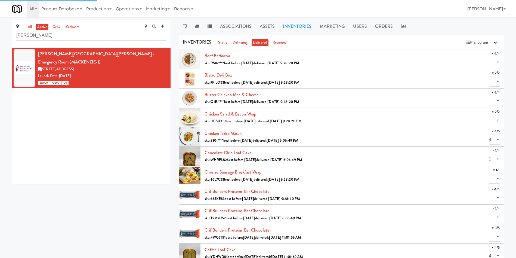
select select "? string:null ?"
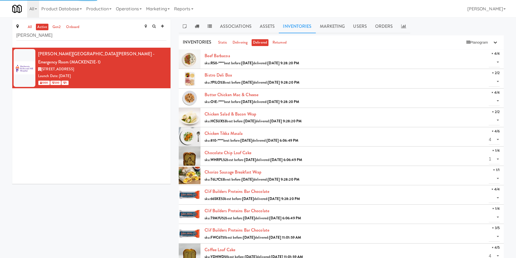
select select "? string:null ?"
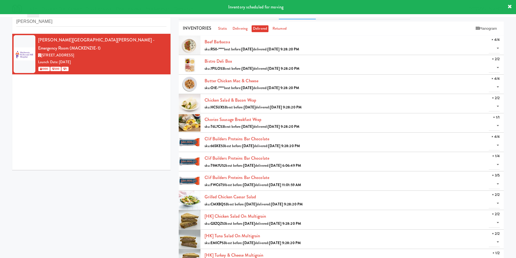
scroll to position [0, 0]
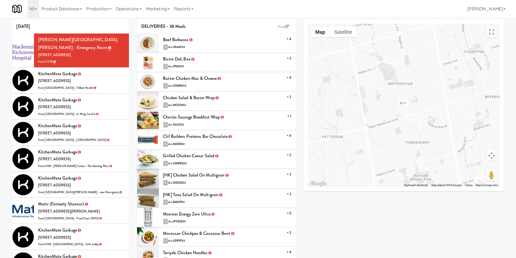
click at [102, 204] on li "Mattr (formerly Shawcor) 336 Courtland Ave, Vaughan ON from Royal Victoria Regi…" at bounding box center [70, 210] width 117 height 26
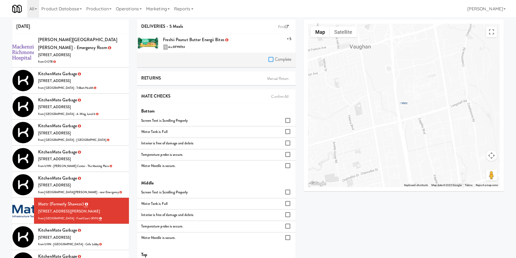
click at [271, 60] on input "Complete" at bounding box center [271, 59] width 6 height 4
checkbox input "true"
click at [281, 99] on link "Confirm All" at bounding box center [279, 96] width 23 height 8
checkbox input "true"
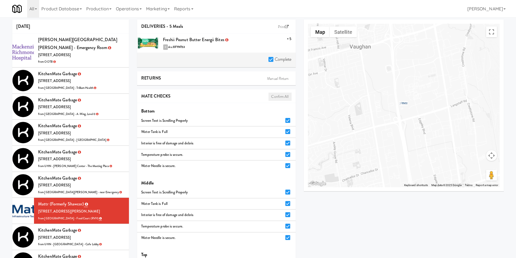
checkbox input "true"
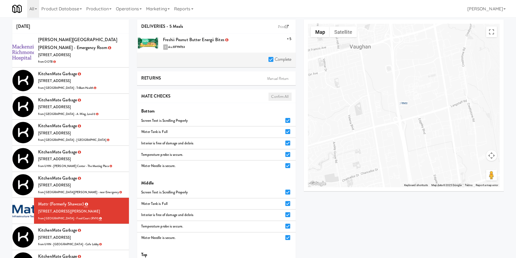
checkbox input "true"
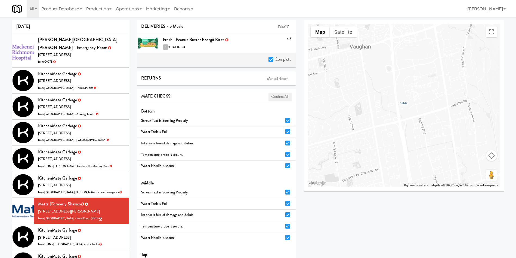
checkbox input "true"
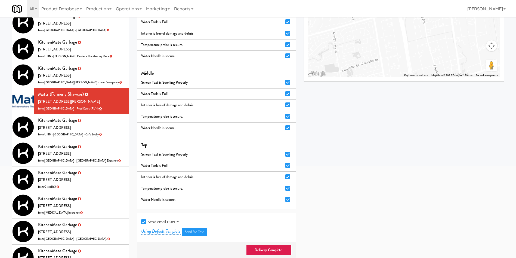
scroll to position [122, 0]
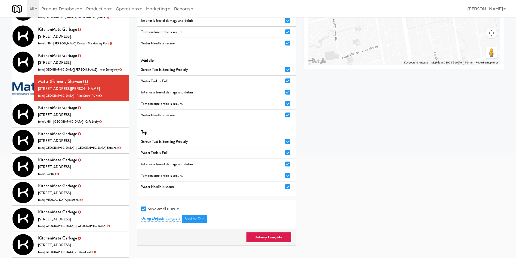
click at [143, 211] on input "Send email" at bounding box center [144, 209] width 6 height 4
checkbox input "false"
click at [272, 237] on link "Delivery Complete" at bounding box center [268, 237] width 45 height 10
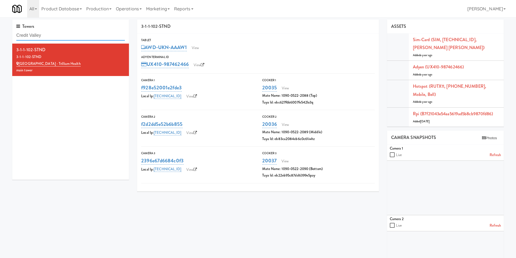
drag, startPoint x: 60, startPoint y: 36, endPoint x: 0, endPoint y: 36, distance: 60.4
click at [0, 36] on div "Towers [GEOGRAPHIC_DATA] 3-1-1-102-STND 3-1-1-102-[GEOGRAPHIC_DATA] - [GEOGRAPH…" at bounding box center [258, 190] width 516 height 340
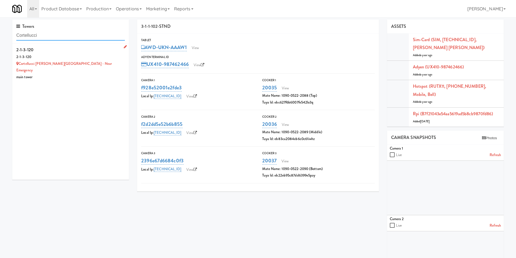
type input "Cortellucci"
click at [108, 74] on div "main tower" at bounding box center [70, 77] width 109 height 7
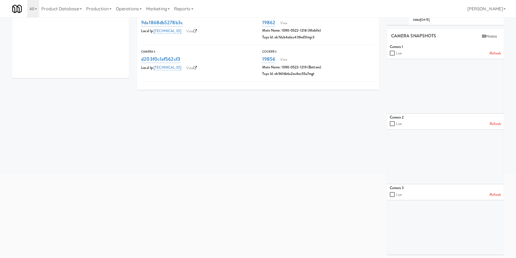
scroll to position [102, 0]
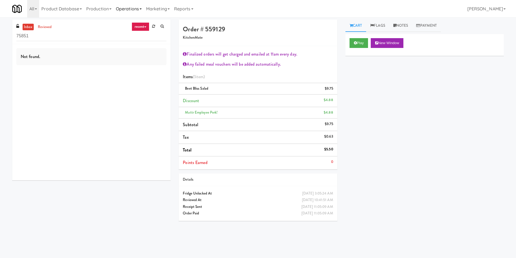
click at [128, 5] on link "Operations" at bounding box center [129, 8] width 30 height 17
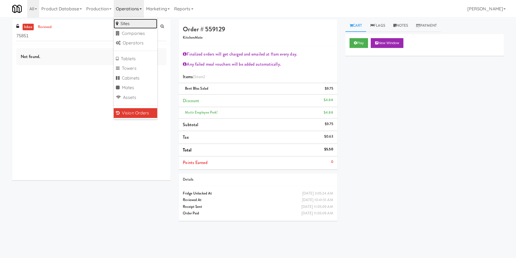
click at [135, 27] on link "Sites" at bounding box center [136, 24] width 44 height 10
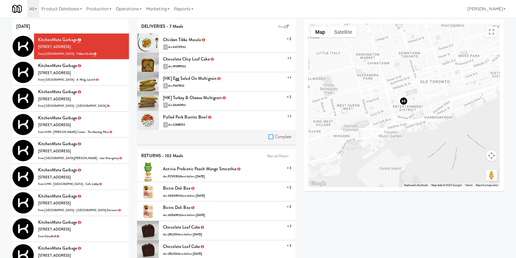
click at [271, 135] on input "Complete" at bounding box center [271, 137] width 6 height 4
checkbox input "true"
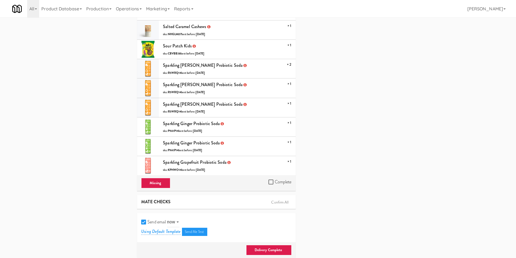
scroll to position [746, 0]
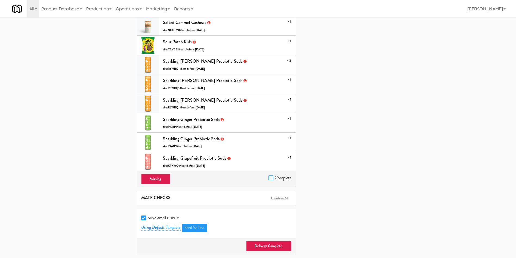
click at [273, 178] on input "Complete" at bounding box center [271, 178] width 6 height 4
checkbox input "true"
click at [145, 216] on input "Send email" at bounding box center [144, 218] width 6 height 4
checkbox input "false"
click at [268, 248] on link "Delivery Complete" at bounding box center [268, 245] width 45 height 10
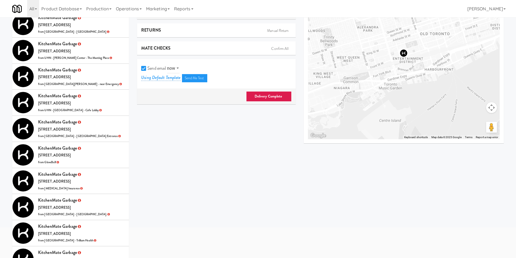
scroll to position [18, 0]
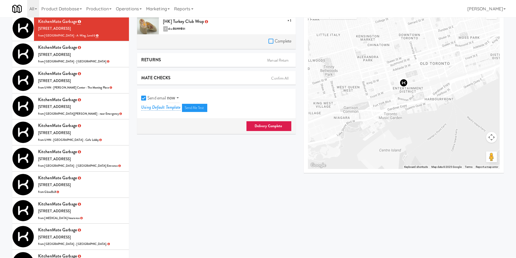
click at [270, 41] on input "Complete" at bounding box center [271, 41] width 6 height 4
checkbox input "true"
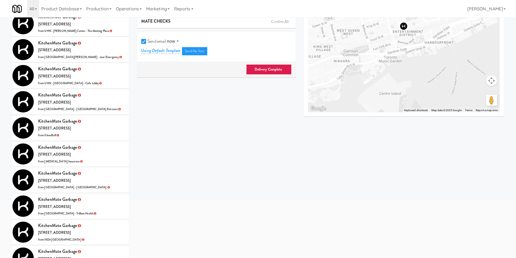
scroll to position [82, 0]
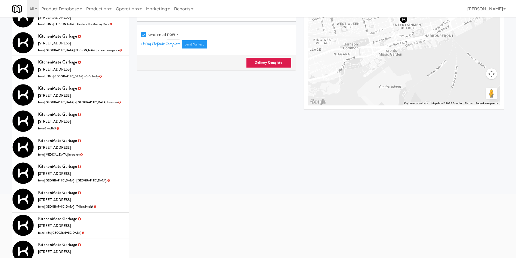
click at [145, 37] on label "Send email" at bounding box center [153, 34] width 25 height 8
click at [145, 37] on input "Send email" at bounding box center [144, 35] width 6 height 4
checkbox input "false"
click at [278, 66] on link "Delivery Complete" at bounding box center [268, 62] width 45 height 10
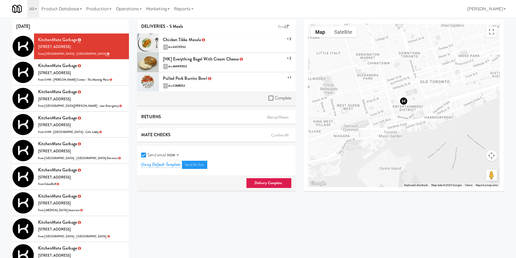
click at [271, 101] on label "Complete" at bounding box center [279, 98] width 23 height 8
click at [271, 100] on input "Complete" at bounding box center [271, 98] width 6 height 4
checkbox input "true"
click at [143, 155] on input "Send email" at bounding box center [144, 155] width 6 height 4
checkbox input "false"
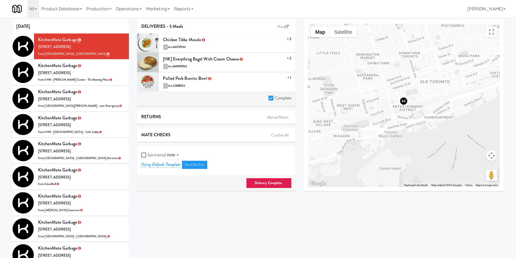
click at [270, 184] on link "Delivery Complete" at bounding box center [268, 183] width 45 height 10
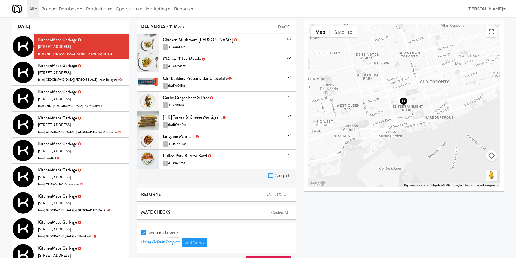
click at [271, 175] on input "Complete" at bounding box center [271, 175] width 6 height 4
checkbox input "true"
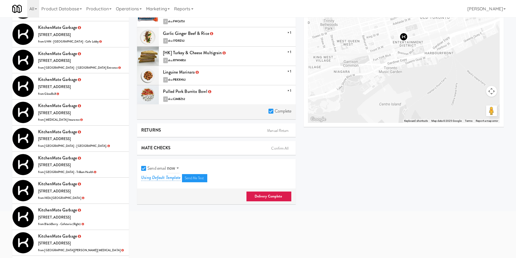
scroll to position [82, 0]
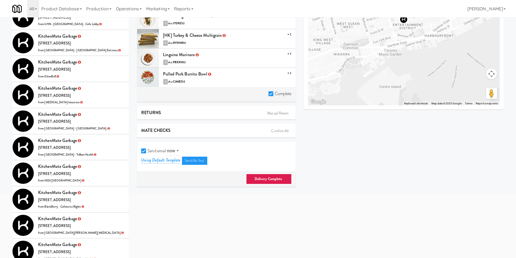
click at [146, 151] on input "Send email" at bounding box center [144, 151] width 6 height 4
checkbox input "false"
click at [266, 178] on link "Delivery Complete" at bounding box center [268, 179] width 45 height 10
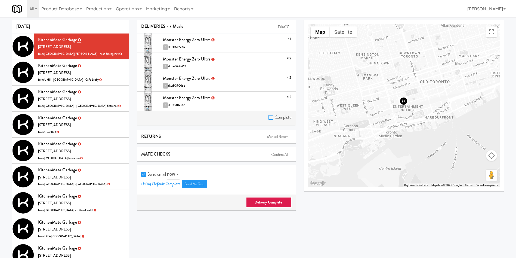
click at [272, 118] on input "Complete" at bounding box center [271, 117] width 6 height 4
checkbox input "true"
click at [144, 174] on input "Send email" at bounding box center [144, 174] width 6 height 4
checkbox input "false"
click at [258, 199] on link "Delivery Complete" at bounding box center [268, 202] width 45 height 10
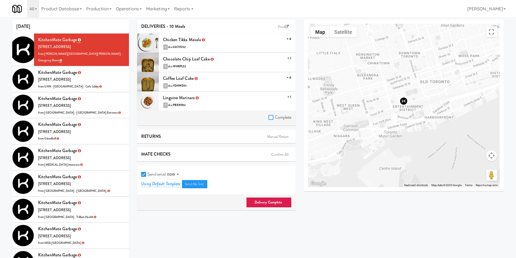
click at [273, 118] on input "Complete" at bounding box center [271, 117] width 6 height 4
checkbox input "true"
click at [145, 177] on label "Send email" at bounding box center [153, 174] width 25 height 8
click at [145, 177] on input "Send email" at bounding box center [144, 174] width 6 height 4
checkbox input "false"
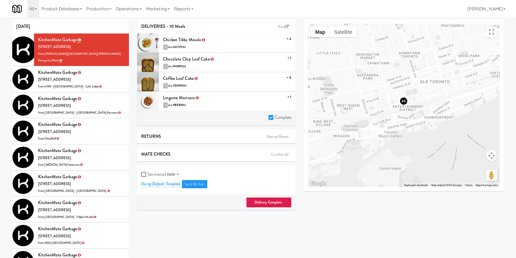
click at [260, 201] on link "Delivery Complete" at bounding box center [268, 202] width 45 height 10
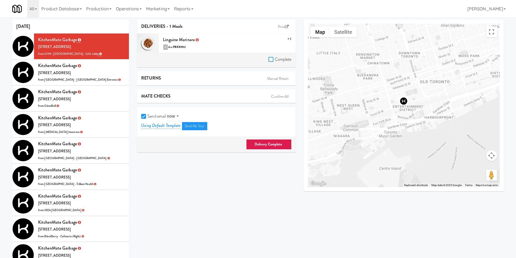
click at [268, 61] on input "Complete" at bounding box center [271, 59] width 6 height 4
checkbox input "true"
click at [146, 116] on input "Send email" at bounding box center [144, 116] width 6 height 4
checkbox input "false"
click at [267, 147] on link "Delivery Complete" at bounding box center [268, 144] width 45 height 10
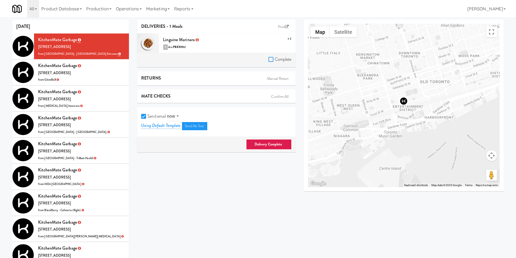
click at [271, 58] on input "Complete" at bounding box center [271, 59] width 6 height 4
checkbox input "true"
click at [143, 115] on input "Send email" at bounding box center [144, 116] width 6 height 4
checkbox input "false"
click at [258, 143] on link "Delivery Complete" at bounding box center [268, 144] width 45 height 10
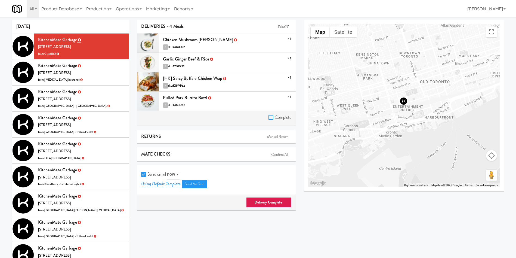
click at [273, 118] on input "Complete" at bounding box center [271, 117] width 6 height 4
checkbox input "true"
click at [145, 176] on input "Send email" at bounding box center [144, 174] width 6 height 4
checkbox input "false"
click at [253, 201] on link "Delivery Complete" at bounding box center [268, 202] width 45 height 10
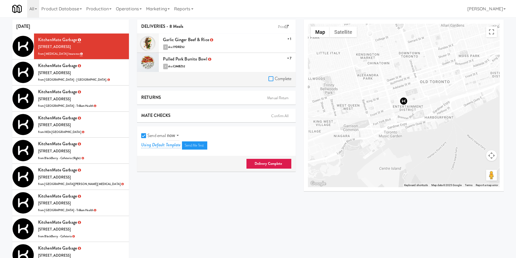
click at [271, 79] on input "Complete" at bounding box center [271, 79] width 6 height 4
checkbox input "true"
click at [145, 138] on label "Send email" at bounding box center [153, 135] width 25 height 8
click at [145, 138] on input "Send email" at bounding box center [144, 136] width 6 height 4
checkbox input "false"
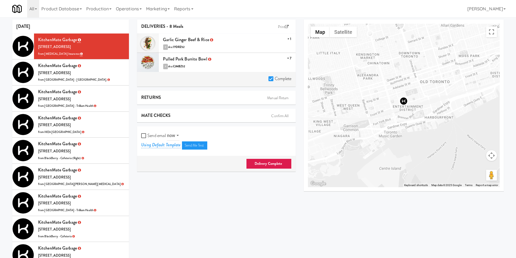
click at [263, 165] on link "Delivery Complete" at bounding box center [268, 163] width 45 height 10
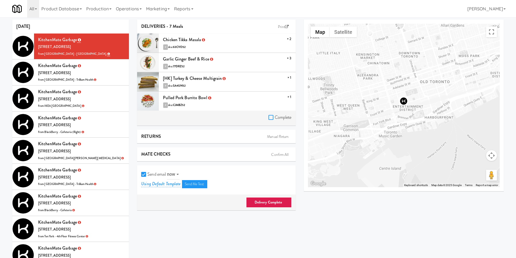
click at [270, 116] on input "Complete" at bounding box center [271, 117] width 6 height 4
checkbox input "true"
click at [142, 175] on input "Send email" at bounding box center [144, 174] width 6 height 4
checkbox input "false"
click at [265, 204] on link "Delivery Complete" at bounding box center [268, 202] width 45 height 10
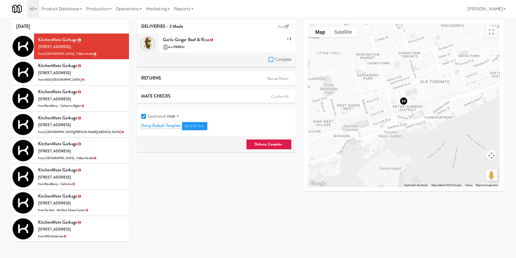
click at [270, 60] on input "Complete" at bounding box center [271, 59] width 6 height 4
checkbox input "true"
click at [142, 116] on input "Send email" at bounding box center [144, 116] width 6 height 4
checkbox input "false"
click at [255, 147] on link "Delivery Complete" at bounding box center [268, 144] width 45 height 10
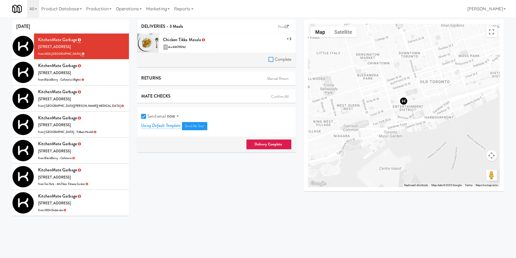
click at [268, 60] on input "Complete" at bounding box center [271, 59] width 6 height 4
checkbox input "true"
click at [141, 114] on input "Send email" at bounding box center [144, 116] width 6 height 4
checkbox input "false"
click at [246, 145] on div "Delivery Complete" at bounding box center [216, 144] width 158 height 16
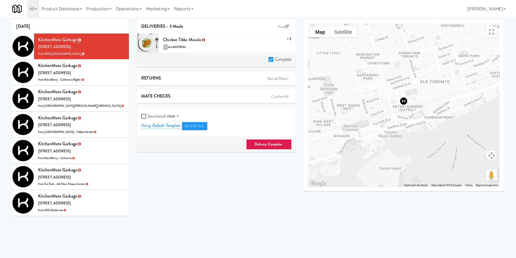
click at [261, 145] on link "Delivery Complete" at bounding box center [268, 144] width 45 height 10
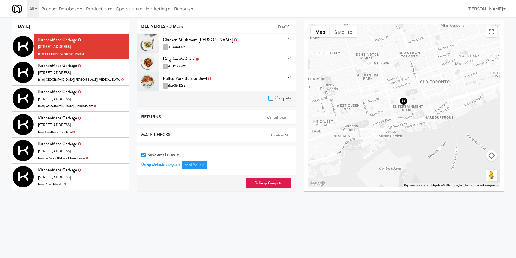
click at [271, 98] on input "Complete" at bounding box center [271, 98] width 6 height 4
checkbox input "true"
click at [145, 154] on input "Send email" at bounding box center [144, 155] width 6 height 4
checkbox input "false"
click at [280, 186] on link "Delivery Complete" at bounding box center [268, 183] width 45 height 10
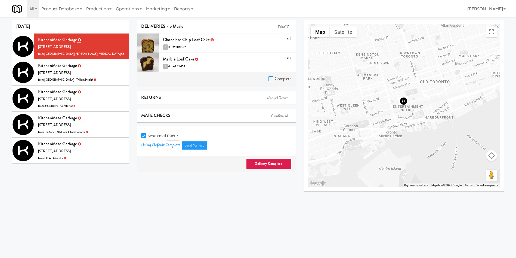
click at [268, 81] on input "Complete" at bounding box center [271, 79] width 6 height 4
checkbox input "true"
click at [143, 135] on input "Send email" at bounding box center [144, 136] width 6 height 4
checkbox input "false"
click at [260, 163] on link "Delivery Complete" at bounding box center [268, 163] width 45 height 10
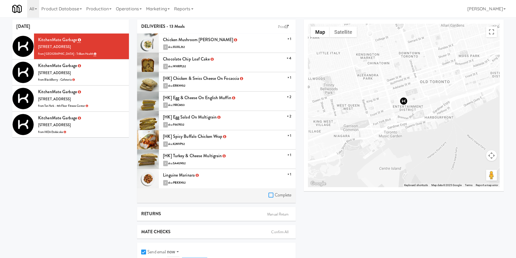
click at [269, 193] on input "Complete" at bounding box center [271, 195] width 6 height 4
checkbox input "true"
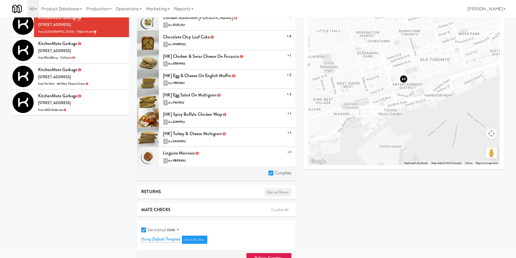
scroll to position [34, 0]
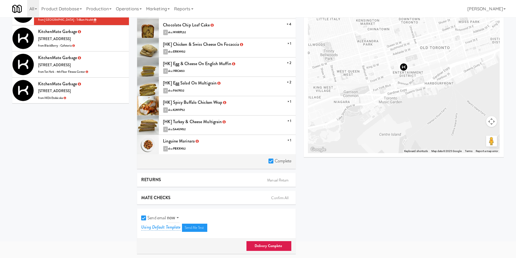
click at [146, 218] on input "Send email" at bounding box center [144, 218] width 6 height 4
checkbox input "false"
click at [256, 242] on link "Delivery Complete" at bounding box center [268, 245] width 45 height 10
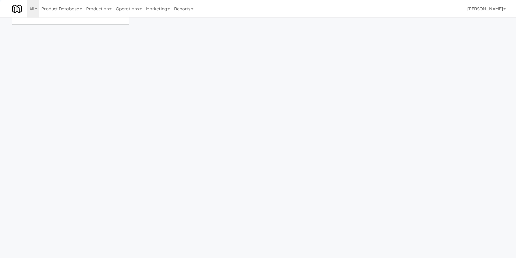
scroll to position [17, 0]
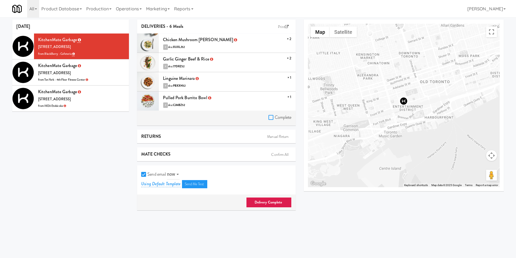
click at [271, 116] on input "Complete" at bounding box center [271, 117] width 6 height 4
checkbox input "true"
click at [145, 175] on input "Send email" at bounding box center [144, 174] width 6 height 4
checkbox input "false"
click at [264, 204] on link "Delivery Complete" at bounding box center [268, 202] width 45 height 10
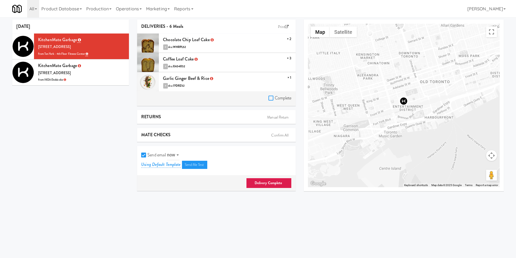
click at [270, 99] on input "Complete" at bounding box center [271, 98] width 6 height 4
checkbox input "true"
click at [144, 153] on input "Send email" at bounding box center [144, 155] width 6 height 4
checkbox input "false"
click at [264, 182] on link "Delivery Complete" at bounding box center [268, 183] width 45 height 10
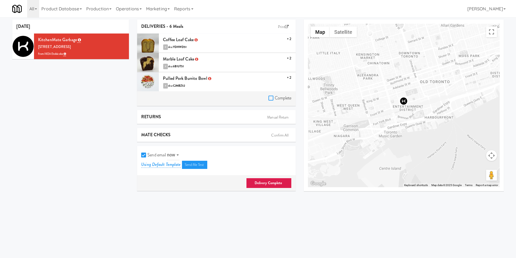
click at [272, 99] on input "Complete" at bounding box center [271, 98] width 6 height 4
checkbox input "true"
click at [144, 159] on div "Send email now at Using Default Template Send Me Test" at bounding box center [216, 159] width 150 height 19
click at [145, 155] on input "Send email" at bounding box center [144, 155] width 6 height 4
checkbox input "false"
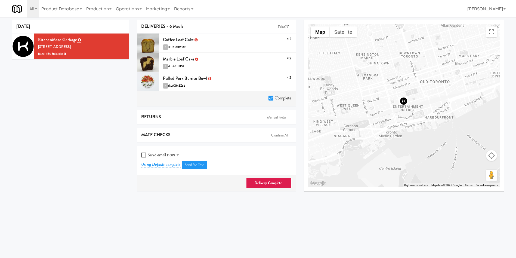
click at [257, 181] on link "Delivery Complete" at bounding box center [268, 183] width 45 height 10
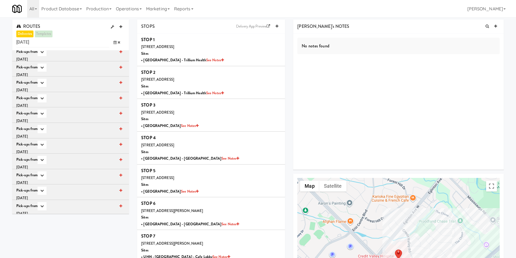
click at [116, 41] on icon at bounding box center [114, 43] width 3 height 4
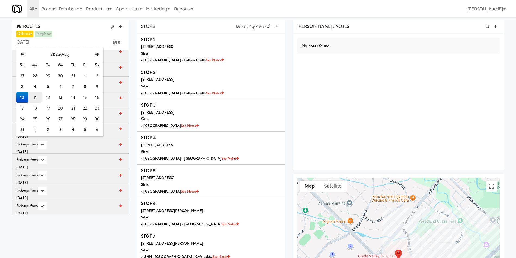
click at [39, 97] on td "11" at bounding box center [35, 97] width 14 height 11
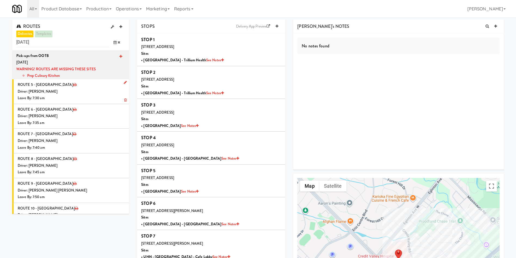
click at [73, 93] on div "Driver: [PERSON_NAME]" at bounding box center [71, 91] width 107 height 7
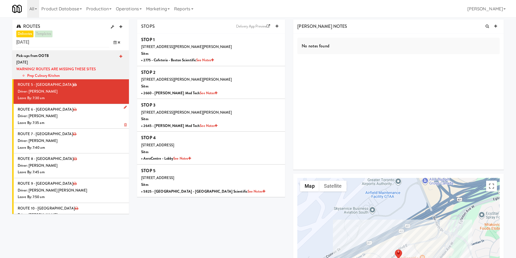
click at [71, 115] on div "Driver: [PERSON_NAME]" at bounding box center [71, 116] width 107 height 7
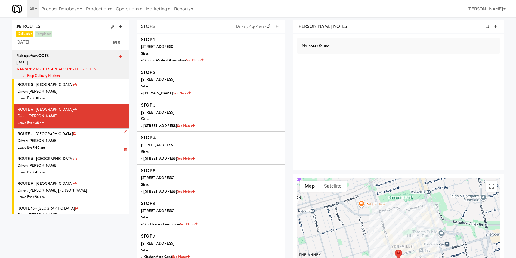
click at [81, 140] on div "Driver: [PERSON_NAME]" at bounding box center [71, 140] width 107 height 7
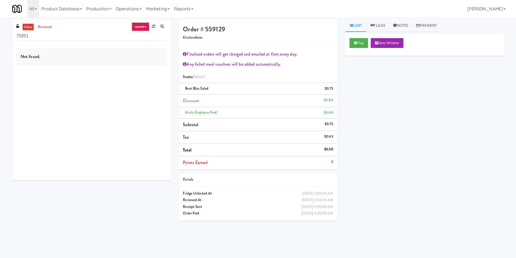
click at [396, 107] on div "Play New Window Primary Flag Clear Flag if unable to determine what was taken o…" at bounding box center [424, 136] width 158 height 204
click at [108, 104] on div "Not found." at bounding box center [91, 112] width 158 height 136
click at [399, 109] on div "Play New Window Primary Flag Clear Flag if unable to determine what was taken o…" at bounding box center [424, 136] width 158 height 204
